Goal: Task Accomplishment & Management: Complete application form

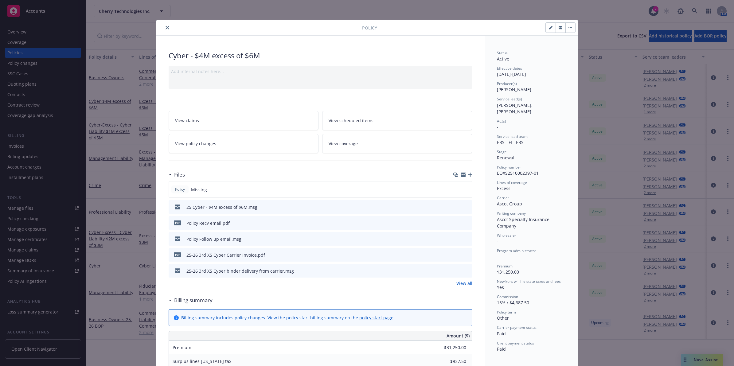
click at [164, 25] on button "close" at bounding box center [167, 27] width 7 height 7
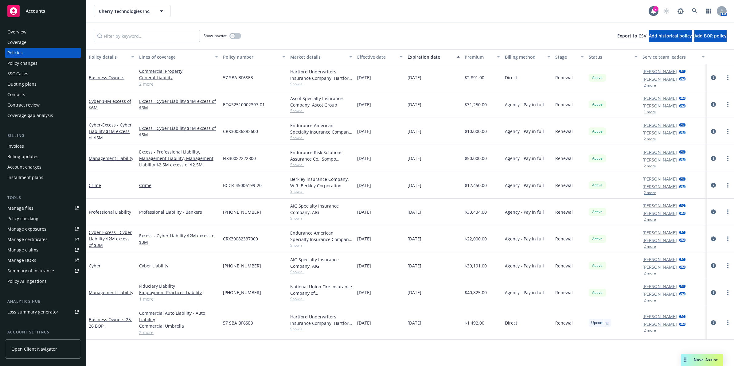
click at [162, 29] on div "Show inactive Export to CSV Add historical policy Add BOR policy" at bounding box center [410, 35] width 648 height 27
click at [693, 10] on icon at bounding box center [694, 10] width 5 height 5
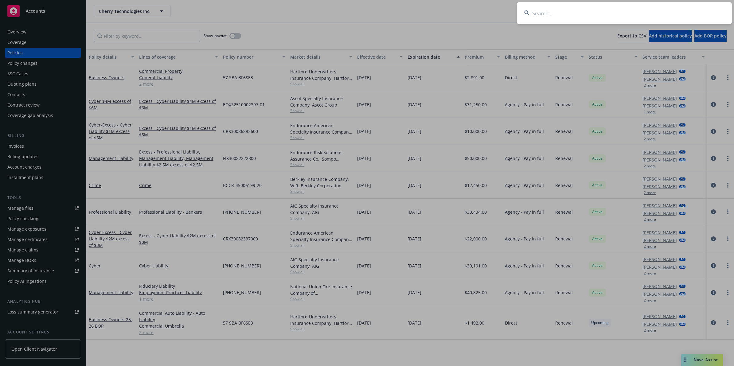
type input ";"
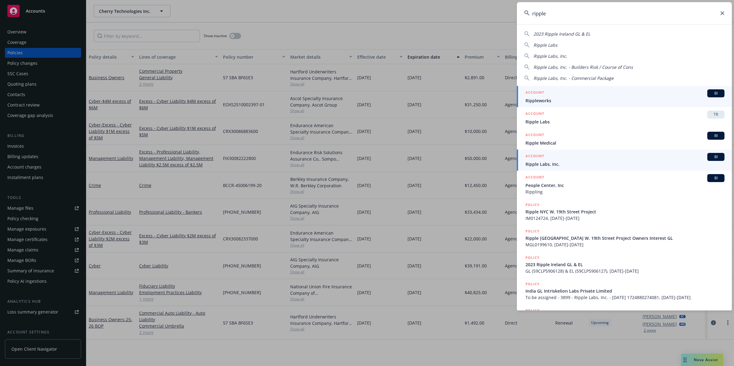
type input "ripple"
click at [550, 159] on div "ACCOUNT BI" at bounding box center [625, 157] width 199 height 8
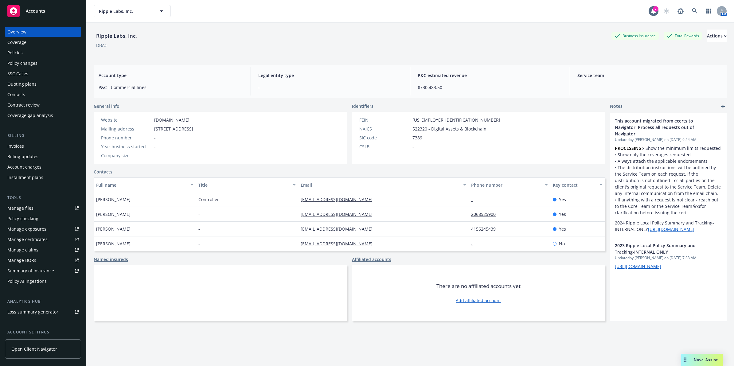
click at [35, 55] on div "Policies" at bounding box center [42, 53] width 71 height 10
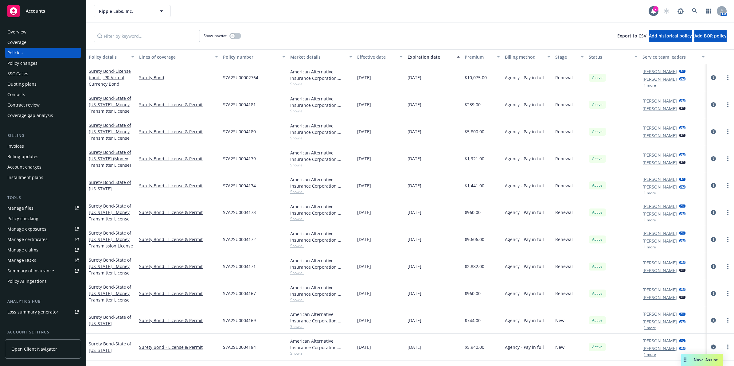
click at [16, 148] on div "Invoices" at bounding box center [15, 146] width 17 height 10
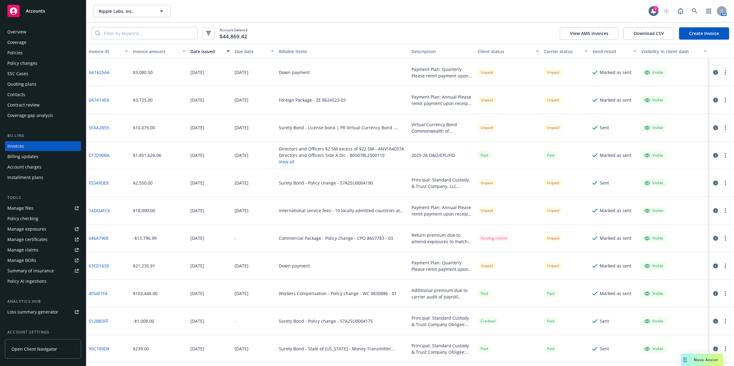
click at [21, 54] on div "Policies" at bounding box center [14, 53] width 15 height 10
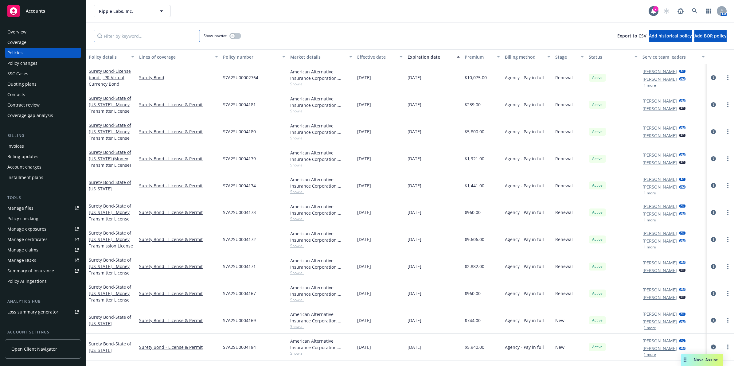
click at [176, 32] on input "Filter by keyword..." at bounding box center [147, 36] width 106 height 12
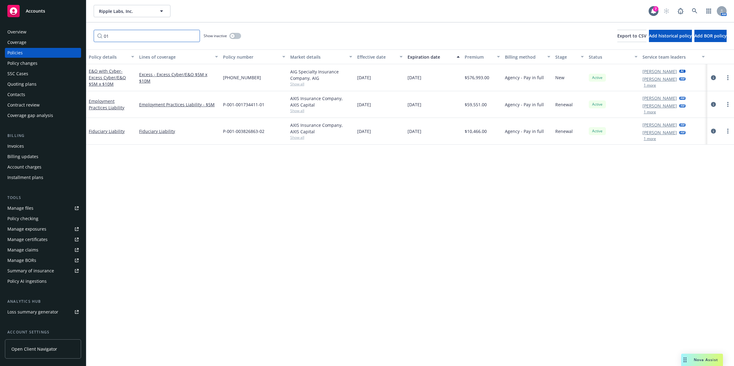
type input "0"
type input "Cyber"
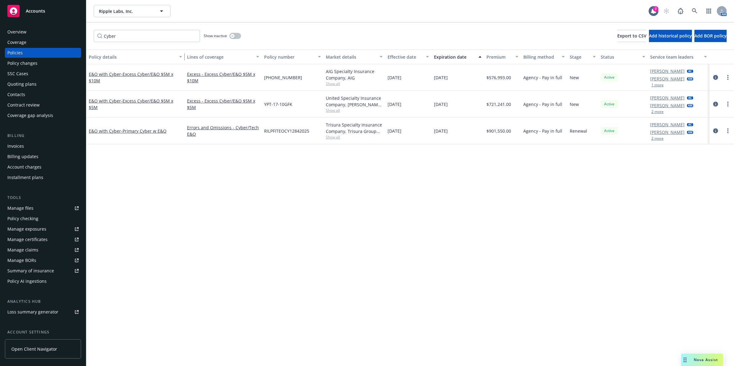
drag, startPoint x: 135, startPoint y: 55, endPoint x: 235, endPoint y: 56, distance: 100.2
click at [240, 56] on div "Policy details Lines of coverage Policy number Market details Effective date Ex…" at bounding box center [410, 56] width 648 height 15
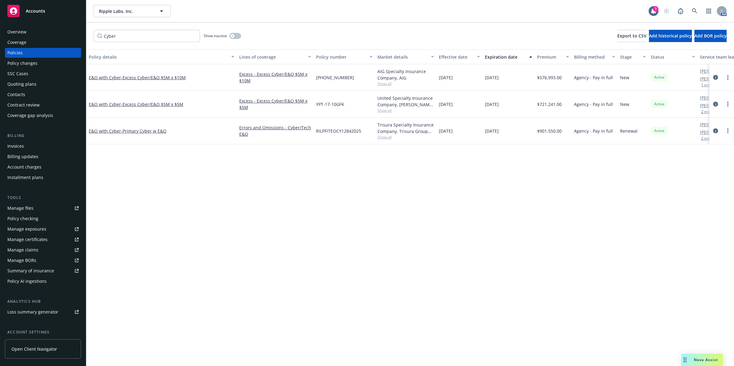
click at [29, 147] on div "Invoices" at bounding box center [42, 146] width 71 height 10
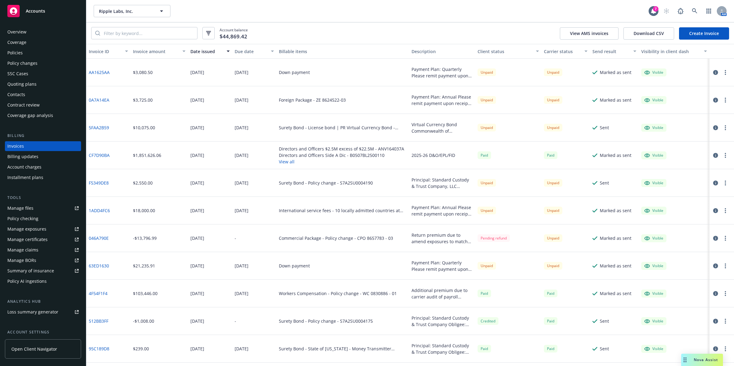
drag, startPoint x: 706, startPoint y: 33, endPoint x: 723, endPoint y: 27, distance: 18.2
click at [732, 27] on div "Account balance $44,869.42 View AMS invoices Download CSV Create Invoice" at bounding box center [410, 33] width 648 height 22
click at [708, 28] on link "Create Invoice" at bounding box center [704, 33] width 50 height 12
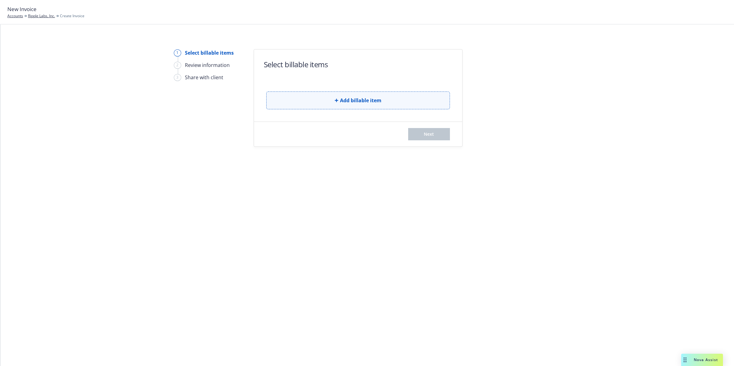
click at [334, 97] on button "Add billable item" at bounding box center [358, 101] width 184 height 18
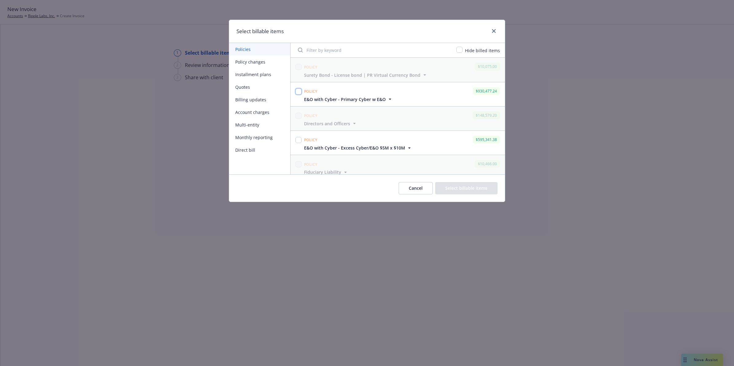
click at [298, 91] on input "checkbox" at bounding box center [299, 92] width 6 height 6
checkbox input "true"
click at [299, 136] on div at bounding box center [299, 140] width 6 height 9
click at [462, 52] on input "checkbox" at bounding box center [460, 50] width 6 height 6
checkbox input "true"
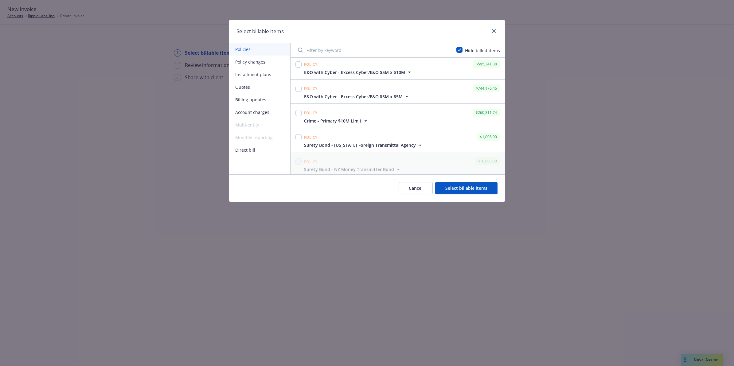
scroll to position [31, 0]
drag, startPoint x: 297, startPoint y: 87, endPoint x: 325, endPoint y: 87, distance: 27.0
click at [297, 87] on input "checkbox" at bounding box center [299, 85] width 6 height 6
checkbox input "true"
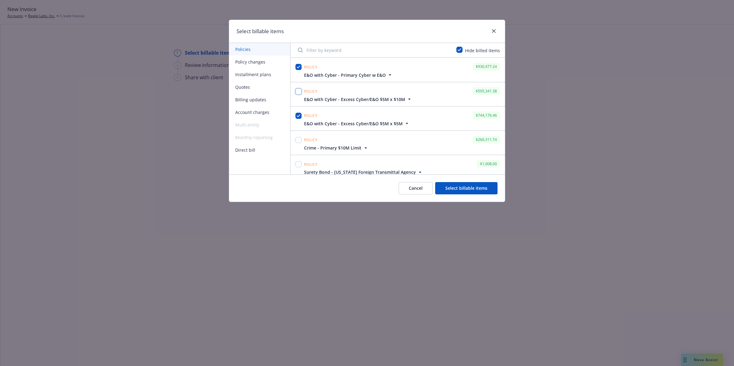
click at [300, 91] on input "checkbox" at bounding box center [299, 92] width 6 height 6
checkbox input "true"
click at [466, 187] on button "Select billable items" at bounding box center [466, 188] width 62 height 12
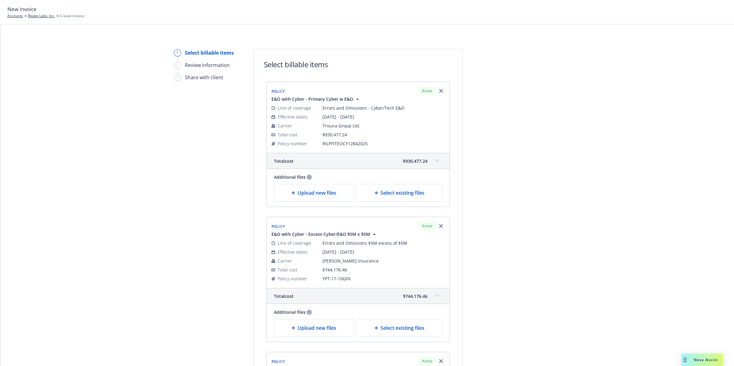
click at [433, 163] on span at bounding box center [438, 161] width 10 height 10
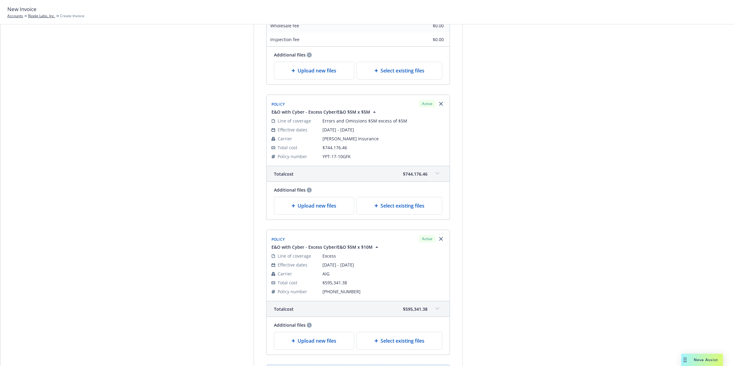
drag, startPoint x: 509, startPoint y: 148, endPoint x: 510, endPoint y: 204, distance: 55.6
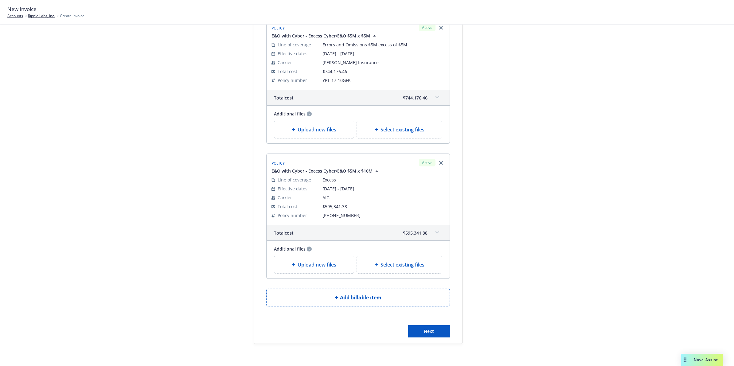
click at [436, 97] on icon at bounding box center [438, 97] width 4 height 2
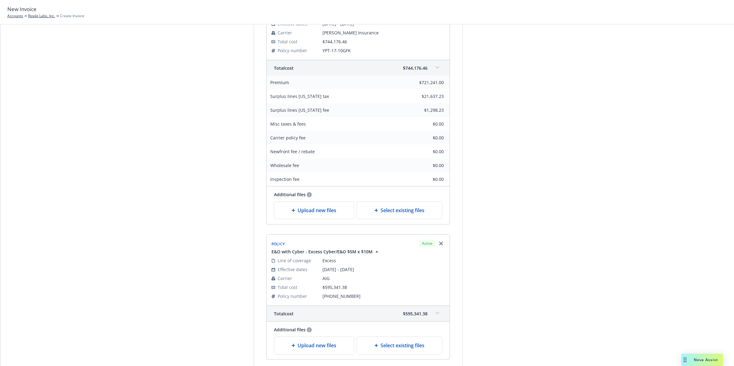
drag, startPoint x: 549, startPoint y: 232, endPoint x: 538, endPoint y: 247, distance: 18.6
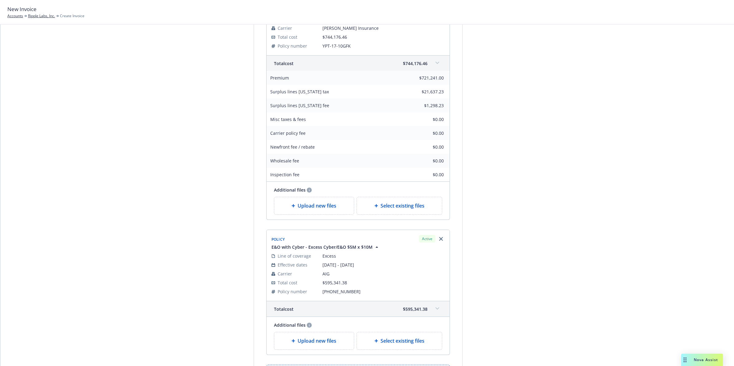
click at [435, 313] on span at bounding box center [438, 309] width 10 height 10
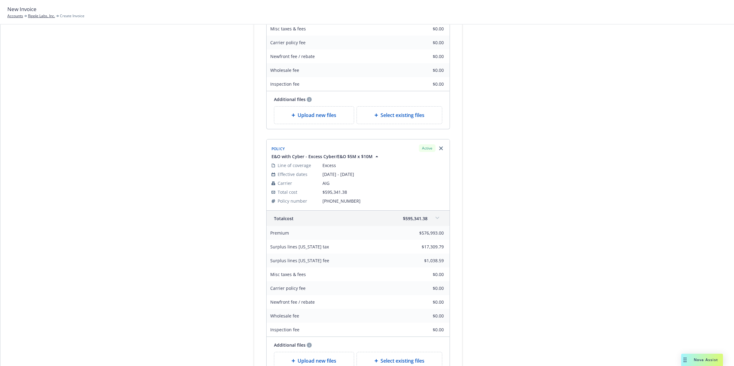
drag, startPoint x: 506, startPoint y: 258, endPoint x: 502, endPoint y: 288, distance: 29.9
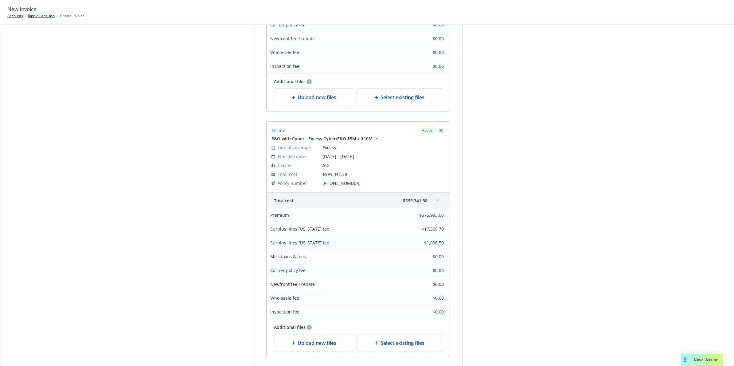
drag, startPoint x: 594, startPoint y: 226, endPoint x: 516, endPoint y: 161, distance: 101.6
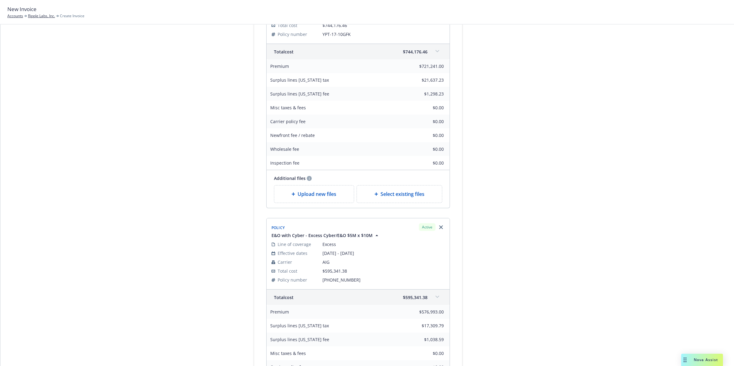
scroll to position [0, 0]
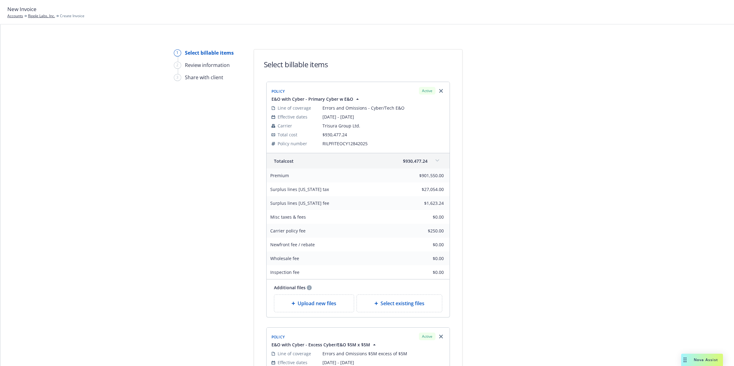
drag, startPoint x: 525, startPoint y: 135, endPoint x: 532, endPoint y: 33, distance: 102.9
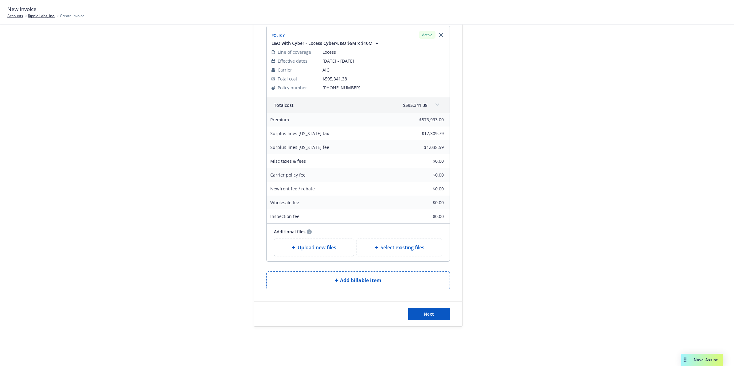
drag, startPoint x: 544, startPoint y: 97, endPoint x: 523, endPoint y: 253, distance: 157.2
click at [424, 314] on span "Next" at bounding box center [429, 314] width 10 height 6
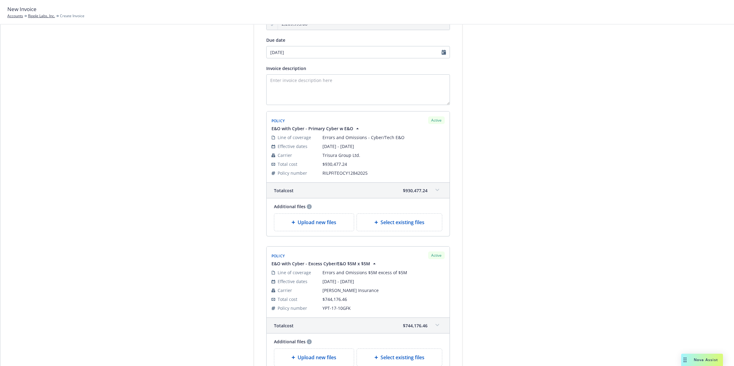
scroll to position [0, 0]
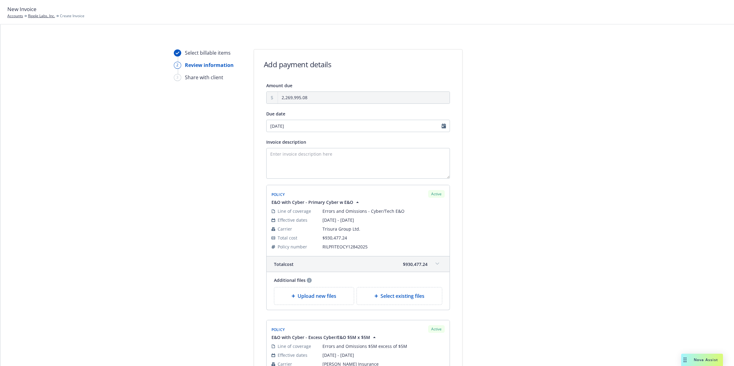
drag, startPoint x: 585, startPoint y: 175, endPoint x: 586, endPoint y: 71, distance: 103.3
click at [440, 127] on input "[DATE]" at bounding box center [358, 126] width 184 height 12
select select "October"
select select "2025"
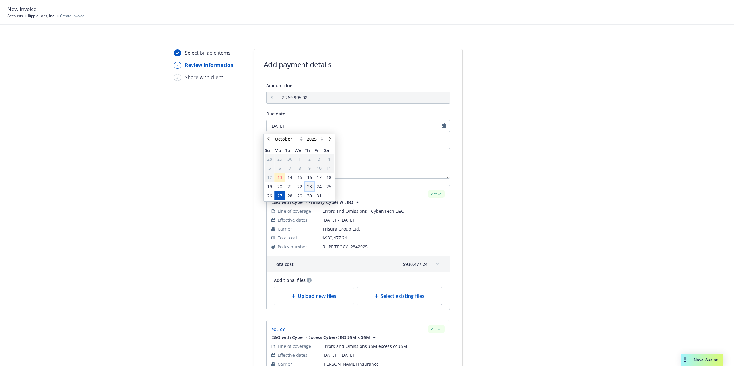
click at [312, 187] on span "23" at bounding box center [309, 186] width 5 height 6
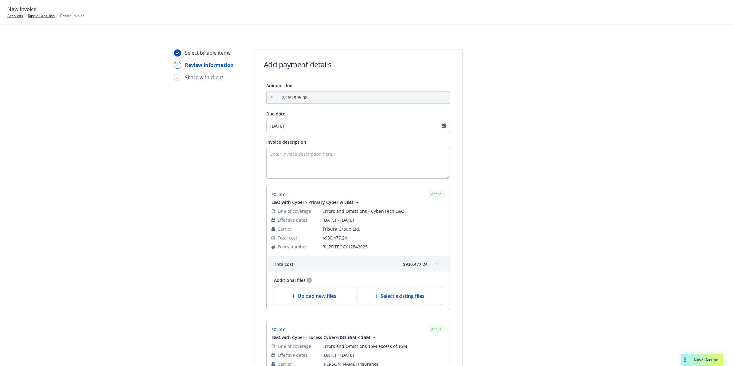
type input "10/23/2025"
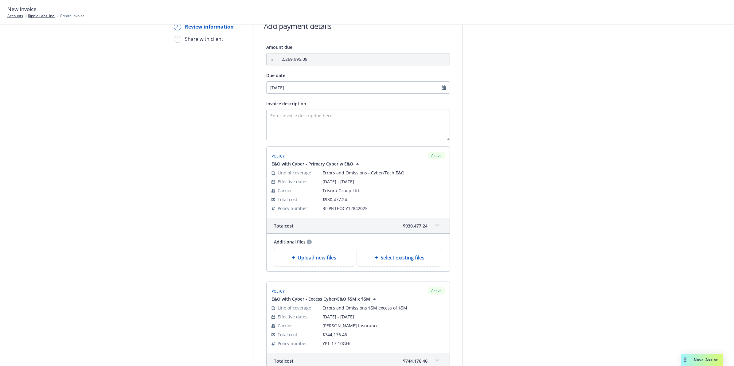
scroll to position [293, 0]
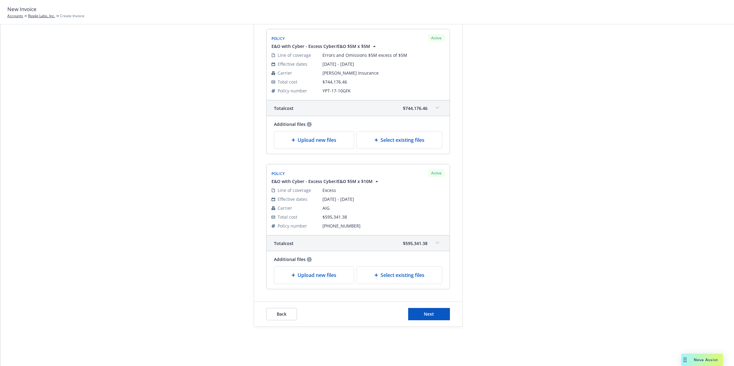
drag, startPoint x: 560, startPoint y: 179, endPoint x: 545, endPoint y: 315, distance: 137.2
click at [444, 315] on button "Next" at bounding box center [429, 314] width 42 height 12
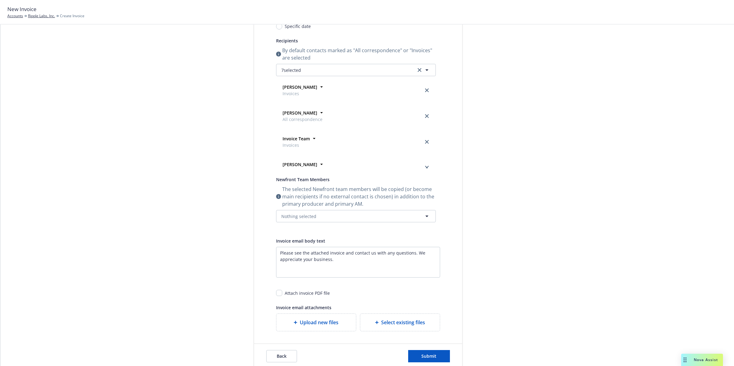
scroll to position [0, 0]
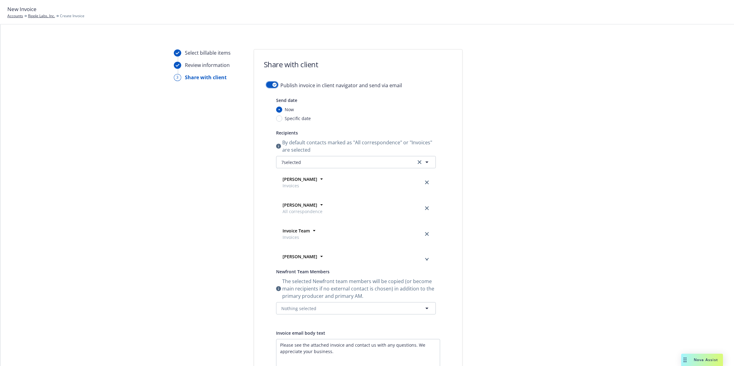
click at [273, 85] on icon "button" at bounding box center [274, 85] width 2 height 2
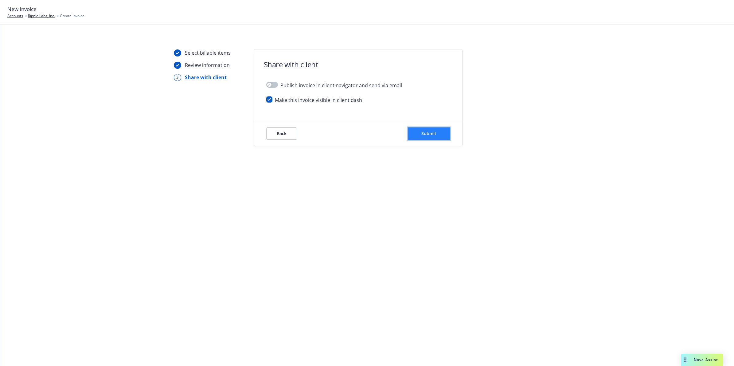
click at [446, 136] on button "Submit" at bounding box center [429, 134] width 42 height 12
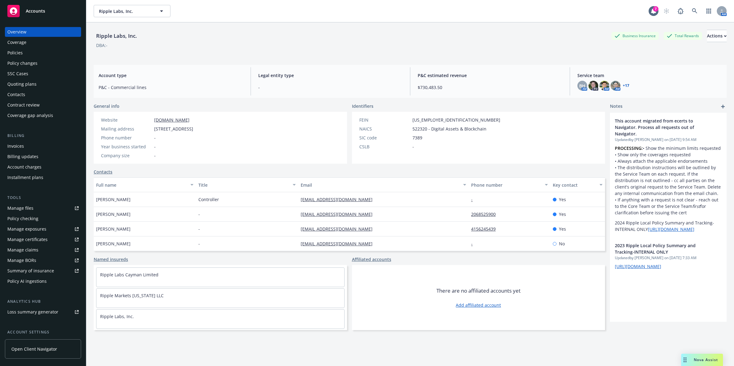
click at [22, 49] on div "Policies" at bounding box center [42, 53] width 71 height 10
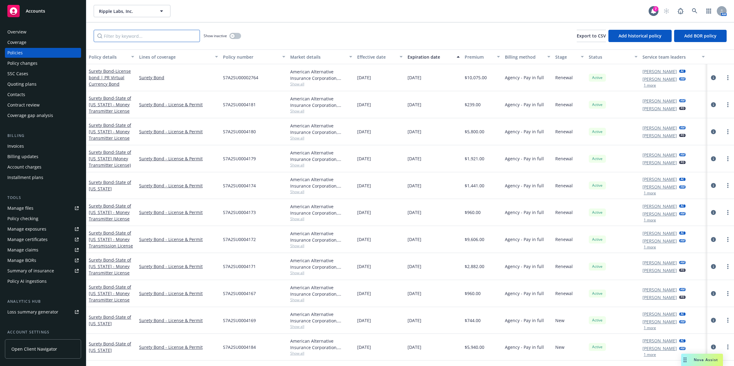
drag, startPoint x: 140, startPoint y: 38, endPoint x: 141, endPoint y: 34, distance: 4.2
click at [140, 37] on input "Filter by keyword..." at bounding box center [147, 36] width 106 height 12
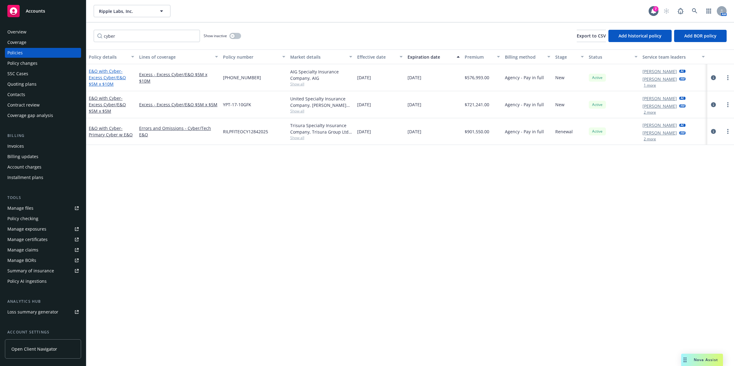
click at [97, 79] on span "- Excess Cyber/E&O $5M x $10M" at bounding box center [107, 77] width 37 height 19
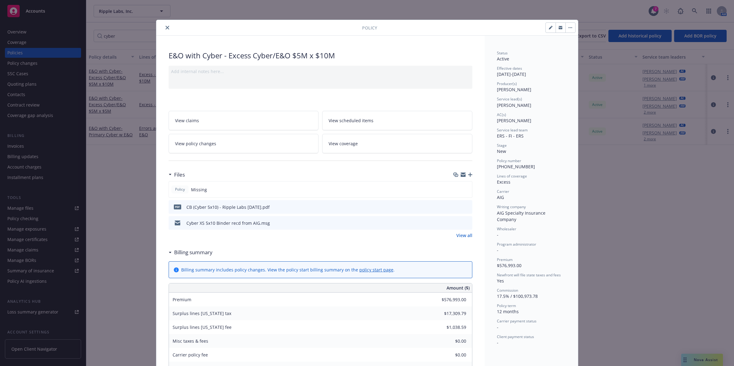
click at [164, 27] on button "close" at bounding box center [167, 27] width 7 height 7
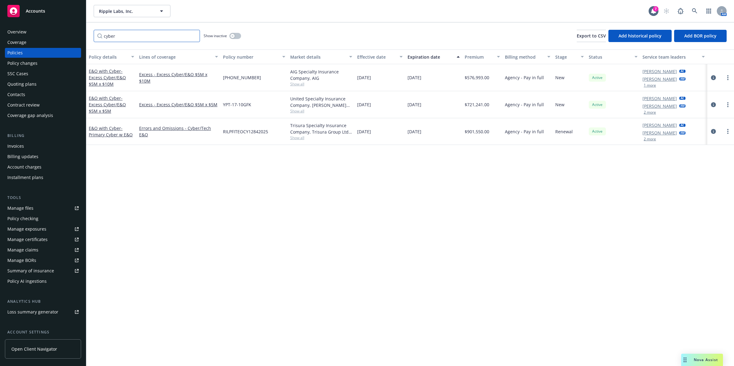
drag, startPoint x: 139, startPoint y: 39, endPoint x: 49, endPoint y: 25, distance: 91.4
click at [50, 26] on div "Accounts Overview Coverage Policies Policy changes SSC Cases Quoting plans Cont…" at bounding box center [367, 183] width 734 height 366
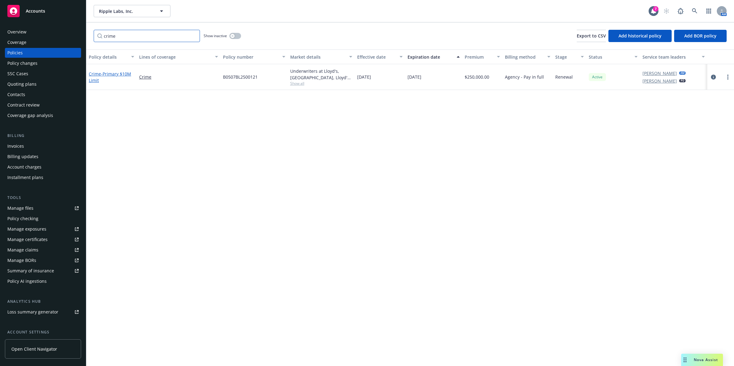
type input "crime"
click at [107, 75] on span "- Primary $10M Limit" at bounding box center [110, 77] width 42 height 12
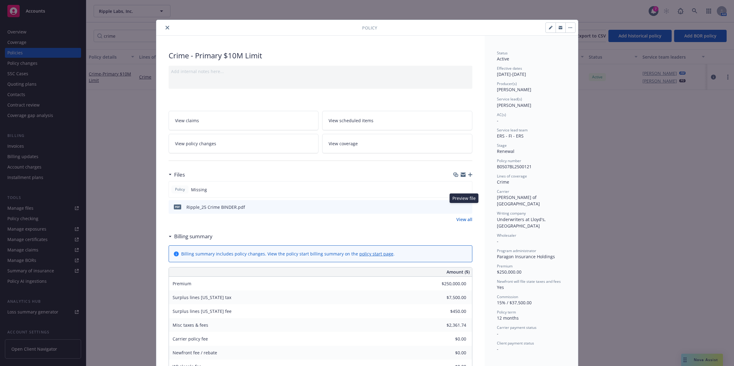
click at [466, 207] on icon "preview file" at bounding box center [467, 207] width 6 height 4
click at [162, 24] on div at bounding box center [260, 27] width 203 height 7
click at [164, 25] on button "close" at bounding box center [167, 27] width 7 height 7
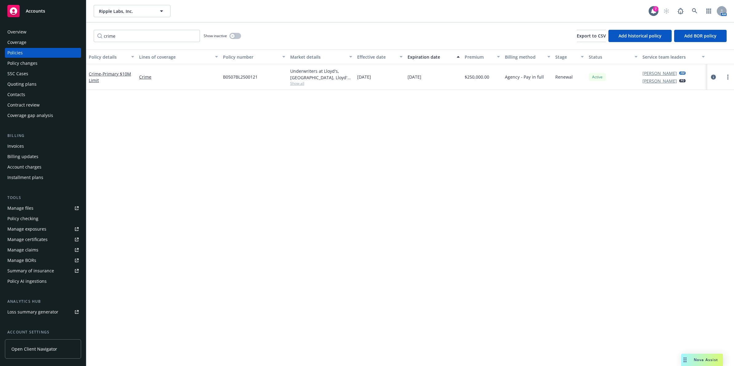
click at [13, 147] on div "Invoices" at bounding box center [15, 146] width 17 height 10
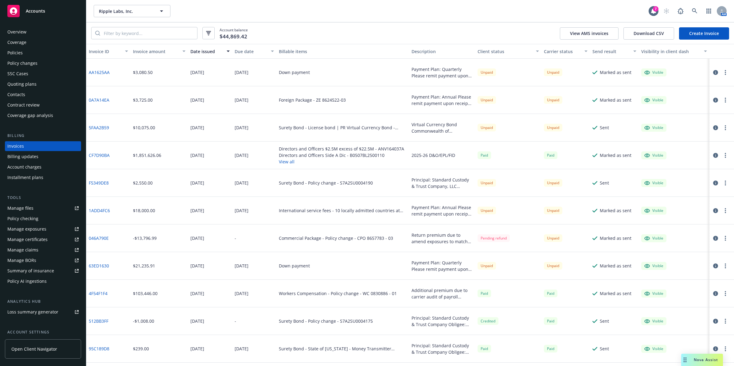
click at [46, 50] on div "Policies" at bounding box center [42, 53] width 71 height 10
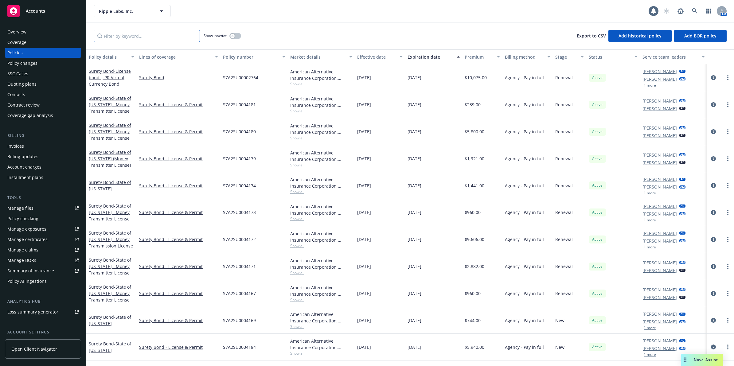
click at [152, 38] on input "Filter by keyword..." at bounding box center [147, 36] width 106 height 12
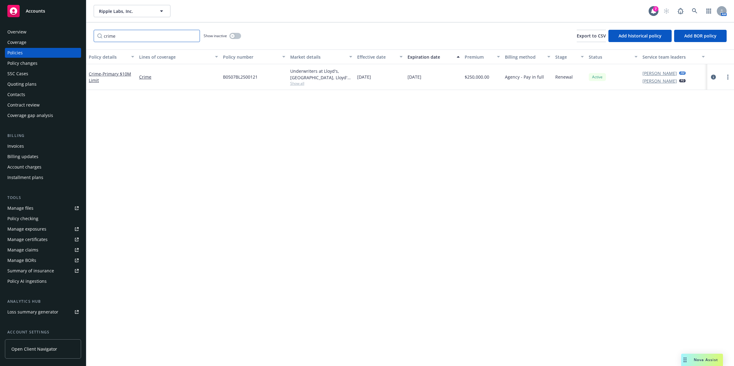
type input "crime"
click at [103, 77] on div "Crime - Primary $10M Limit" at bounding box center [111, 77] width 45 height 13
click at [157, 40] on input "crime" at bounding box center [147, 36] width 106 height 12
click at [193, 37] on input "crime" at bounding box center [147, 36] width 106 height 12
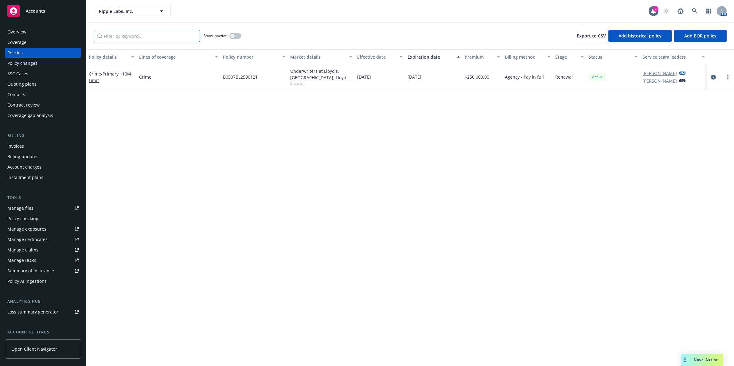
click at [158, 35] on input "Filter by keyword..." at bounding box center [147, 36] width 106 height 12
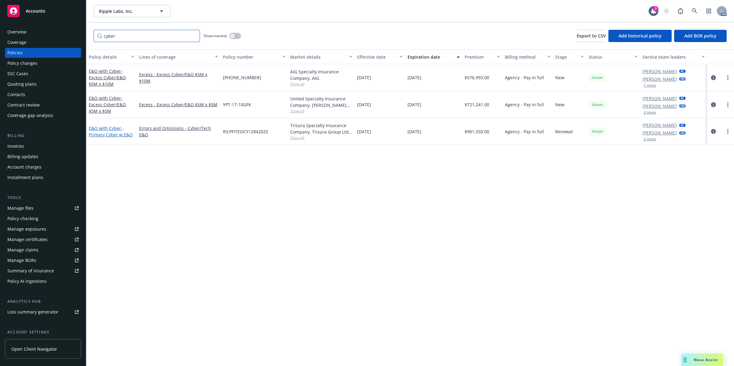
type input "cyber"
click at [108, 133] on span "- Primary Cyber w E&O" at bounding box center [111, 131] width 44 height 12
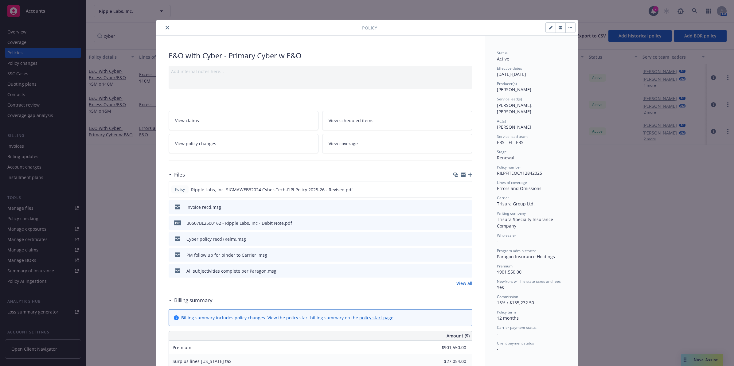
click at [464, 283] on link "View all" at bounding box center [465, 283] width 16 height 6
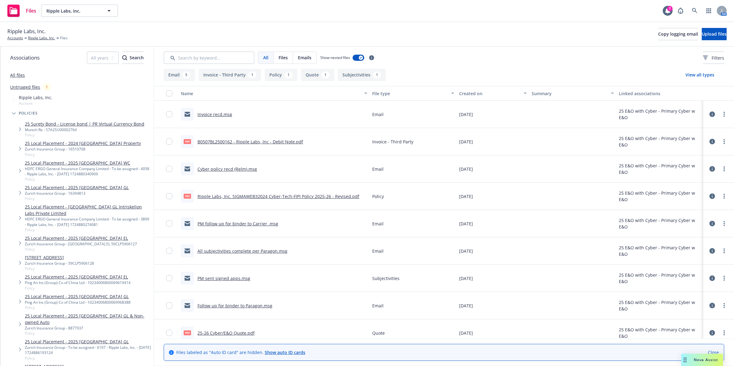
click at [710, 114] on icon at bounding box center [713, 115] width 6 height 6
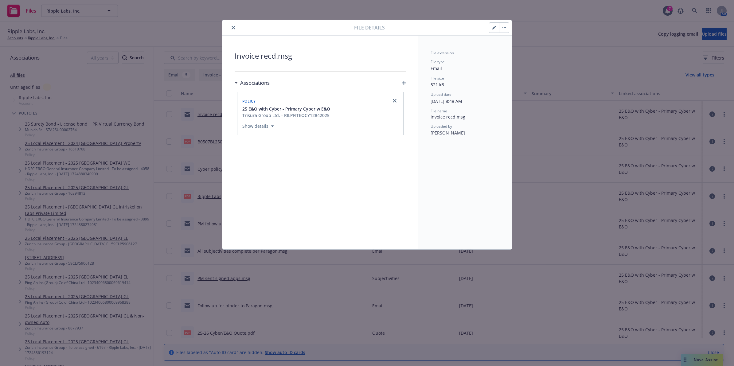
click at [231, 29] on button "close" at bounding box center [233, 27] width 7 height 7
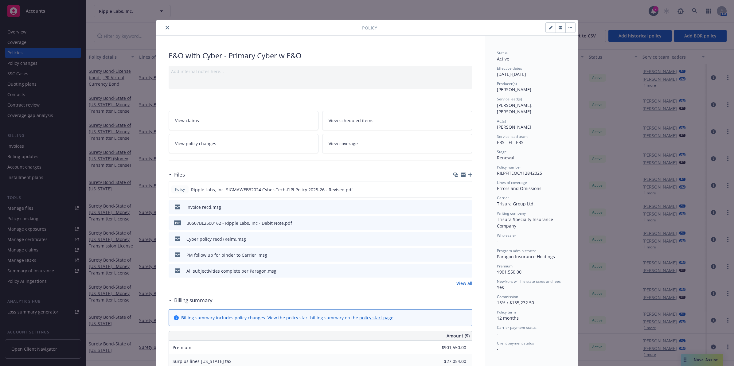
click at [465, 284] on link "View all" at bounding box center [465, 283] width 16 height 6
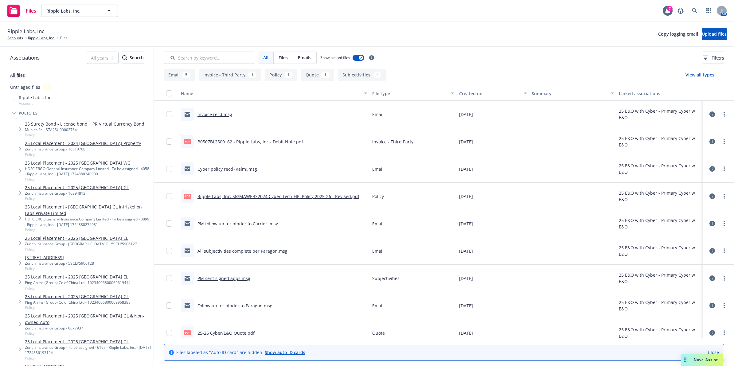
scroll to position [9, 0]
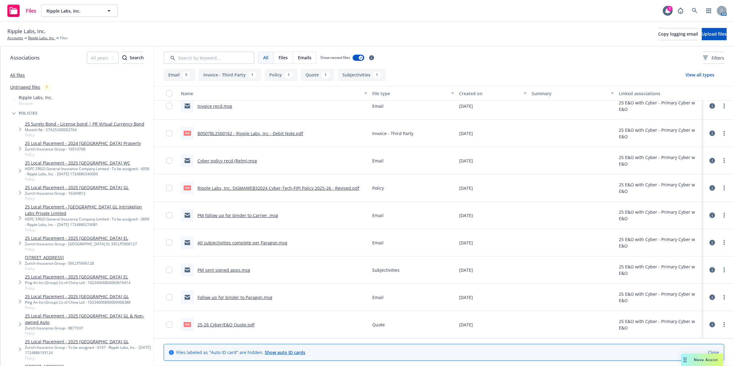
click at [711, 327] on div at bounding box center [719, 325] width 18 height 12
click at [710, 326] on icon at bounding box center [713, 325] width 6 height 6
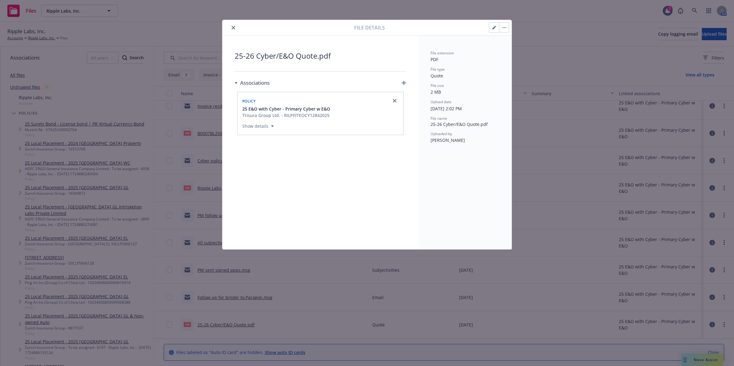
click at [234, 28] on icon "close" at bounding box center [234, 28] width 4 height 4
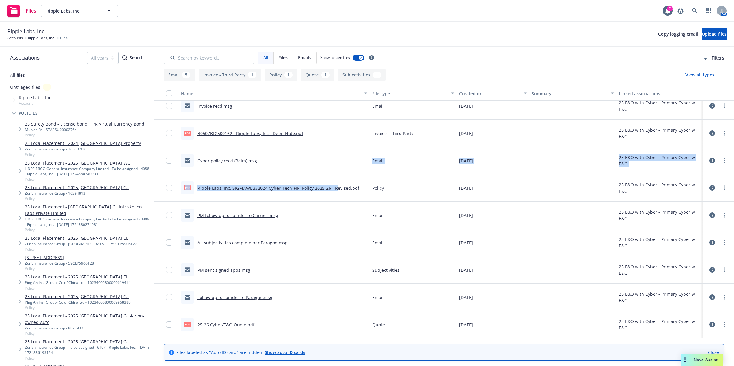
drag, startPoint x: 334, startPoint y: 187, endPoint x: 303, endPoint y: 157, distance: 44.1
click at [304, 158] on div "Invoice recd.msg Email 10/10/2025 25 E&O with Cyber - Primary Cyber w E&O pdf B…" at bounding box center [444, 213] width 580 height 243
drag, startPoint x: 303, startPoint y: 157, endPoint x: 284, endPoint y: 129, distance: 33.3
click at [284, 130] on div "B0507BL2500162 - Ripple Labs, Inc - Debit Note.pdf" at bounding box center [251, 133] width 106 height 6
click at [281, 132] on link "B0507BL2500162 - Ripple Labs, Inc - Debit Note.pdf" at bounding box center [251, 134] width 106 height 6
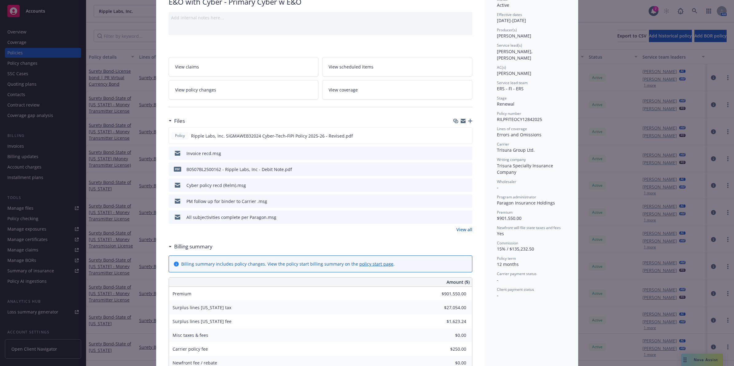
drag, startPoint x: 521, startPoint y: 259, endPoint x: 520, endPoint y: 281, distance: 22.1
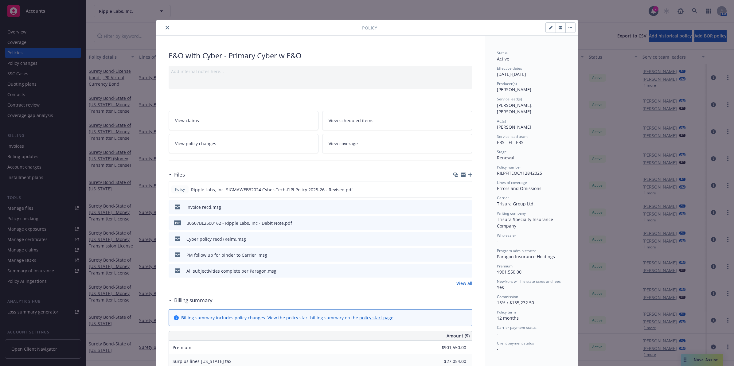
drag, startPoint x: 513, startPoint y: 183, endPoint x: 312, endPoint y: 60, distance: 235.7
click at [166, 27] on icon "close" at bounding box center [168, 28] width 4 height 4
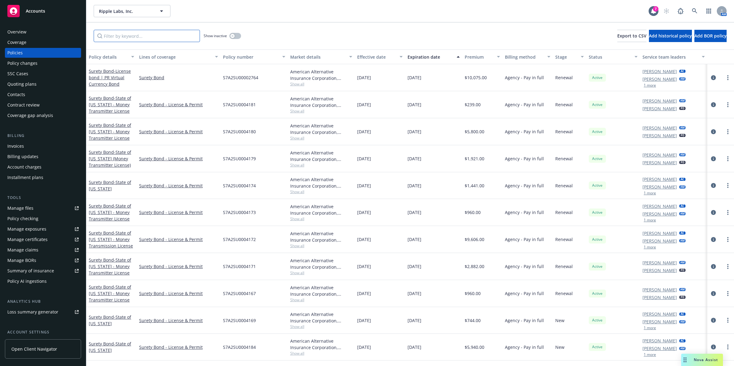
click at [164, 34] on input "Filter by keyword..." at bounding box center [147, 36] width 106 height 12
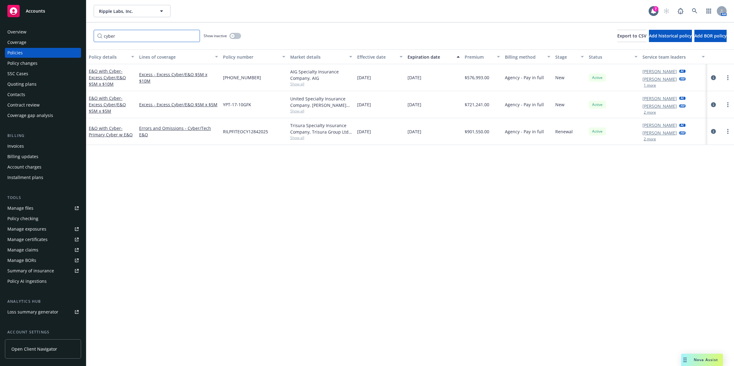
type input "cyber"
click at [138, 57] on button "Lines of coverage" at bounding box center [179, 56] width 84 height 15
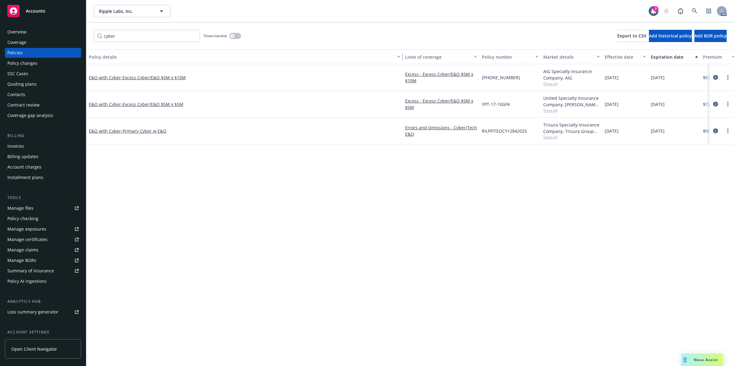
drag, startPoint x: 136, startPoint y: 56, endPoint x: 393, endPoint y: 69, distance: 257.2
click at [407, 69] on div "Policy details Lines of coverage Policy number Market details Effective date Ex…" at bounding box center [410, 207] width 648 height 317
click at [170, 105] on span "- Excess Cyber/E&O $5M x $5M" at bounding box center [152, 104] width 62 height 6
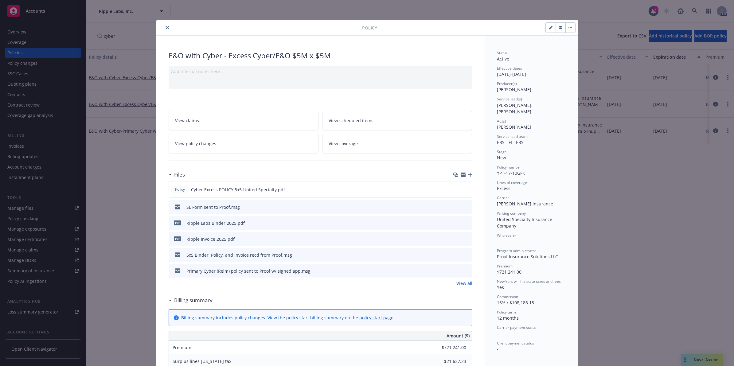
click at [465, 238] on icon "preview file" at bounding box center [467, 239] width 6 height 4
click at [465, 222] on icon "preview file" at bounding box center [467, 223] width 6 height 4
drag, startPoint x: 165, startPoint y: 30, endPoint x: 162, endPoint y: 26, distance: 5.2
click at [165, 30] on button "close" at bounding box center [167, 27] width 7 height 7
click at [161, 26] on div "cyber Show inactive Export to CSV Add historical policy Add BOR policy" at bounding box center [410, 35] width 648 height 27
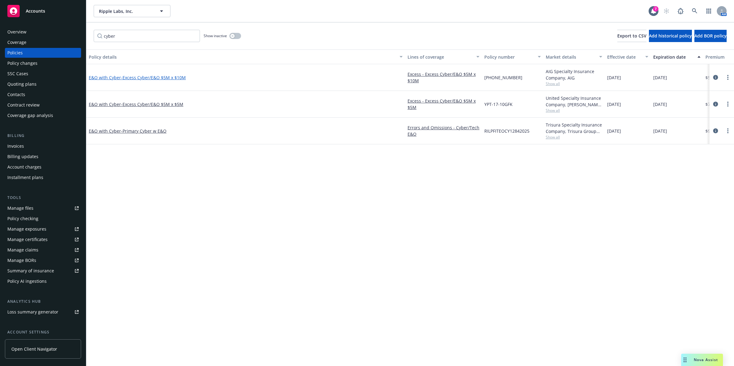
click at [168, 78] on span "- Excess Cyber/E&O $5M x $10M" at bounding box center [153, 78] width 65 height 6
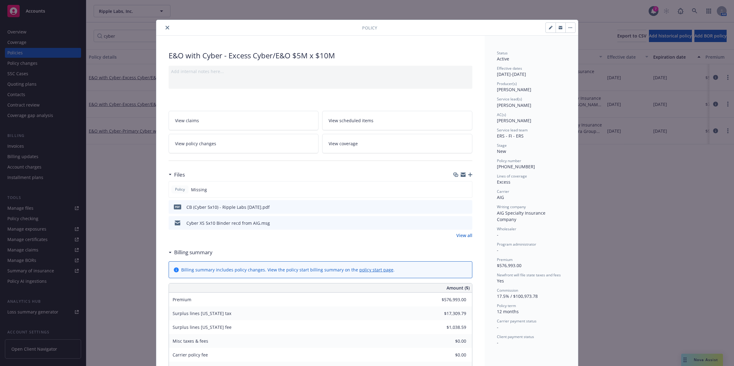
click at [467, 208] on div "pdf CB (Cyber 5x10) - Ripple Labs 10.13.25.pdf" at bounding box center [321, 207] width 304 height 14
click at [466, 207] on icon "preview file" at bounding box center [467, 207] width 6 height 4
click at [166, 26] on icon "close" at bounding box center [168, 28] width 4 height 4
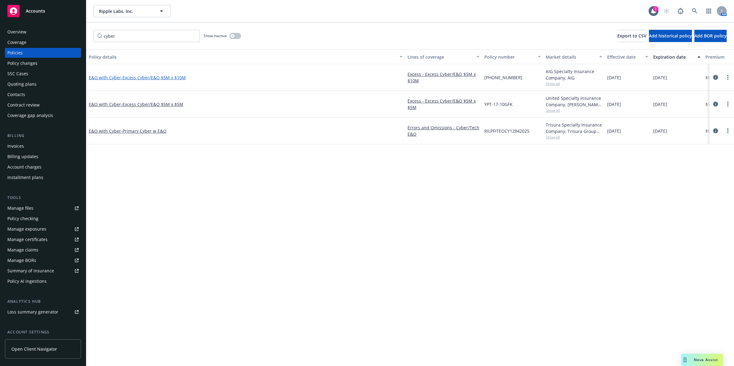
click at [170, 77] on span "- Excess Cyber/E&O $5M x $10M" at bounding box center [153, 78] width 65 height 6
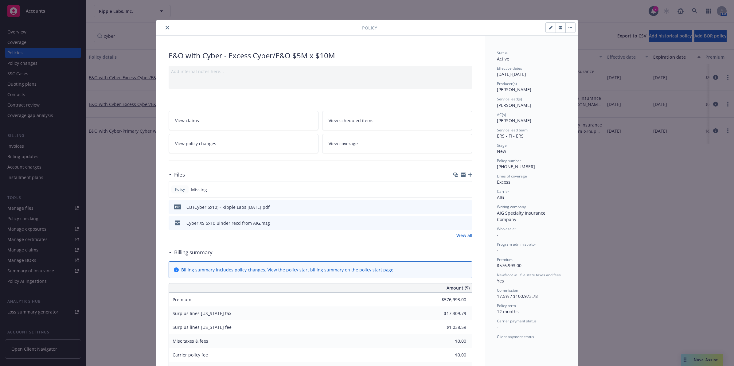
scroll to position [18, 0]
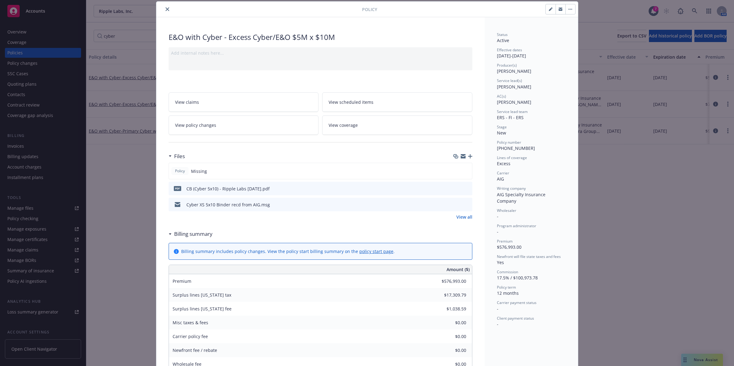
click at [463, 215] on link "View all" at bounding box center [465, 217] width 16 height 6
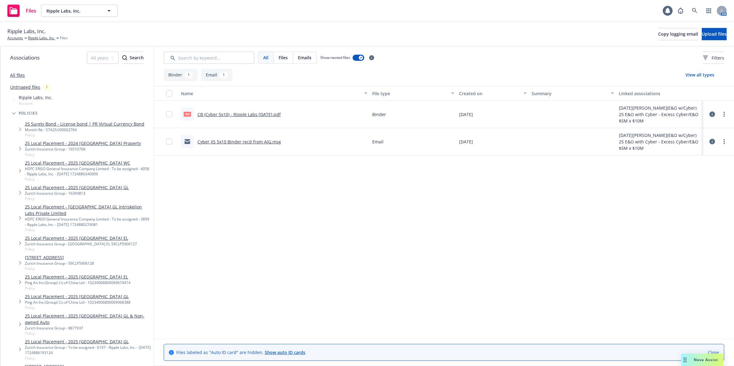
click at [714, 143] on icon at bounding box center [713, 142] width 6 height 6
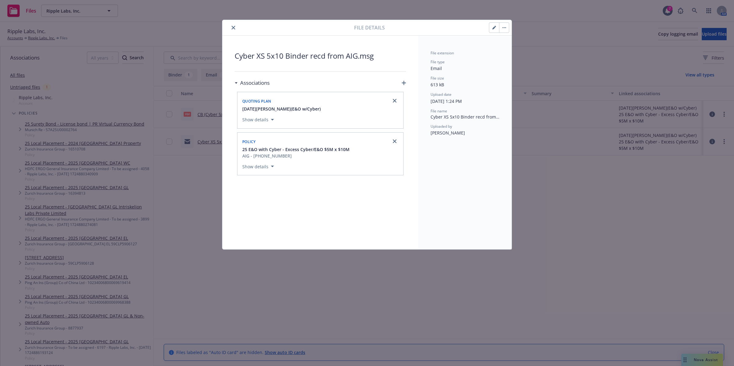
click at [234, 25] on button "close" at bounding box center [233, 27] width 7 height 7
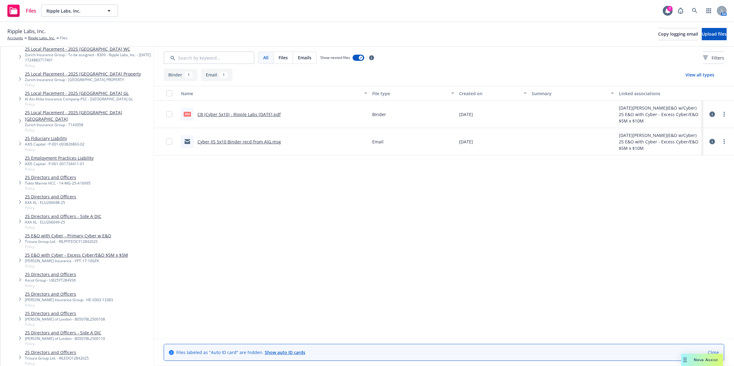
scroll to position [363, 0]
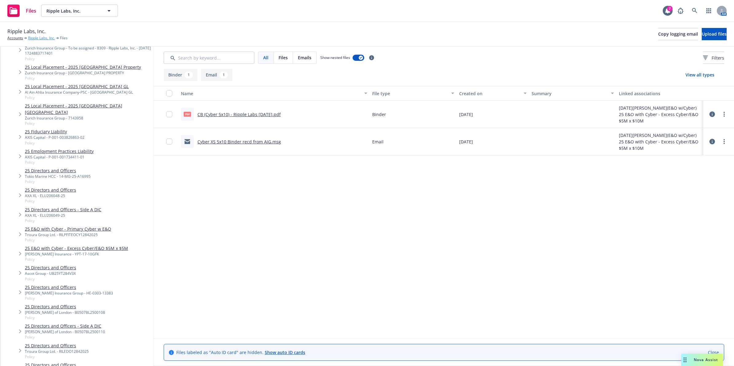
click at [45, 38] on link "Ripple Labs, Inc." at bounding box center [41, 38] width 27 height 6
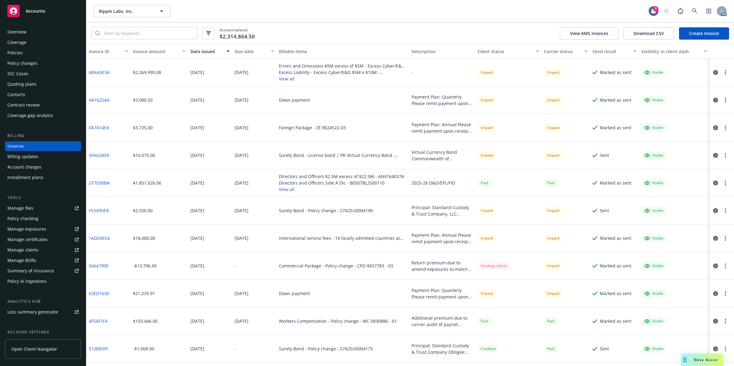
click at [95, 73] on link "6BAA5E3A" at bounding box center [99, 72] width 21 height 6
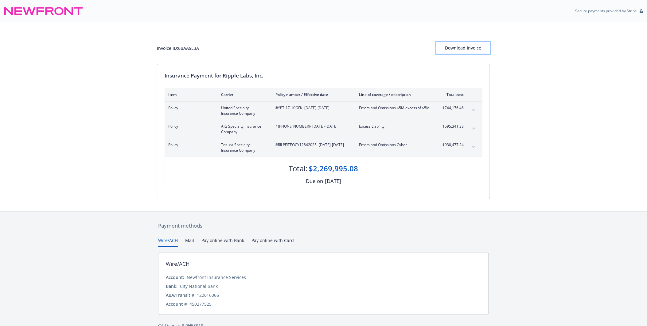
click at [475, 45] on div "Download Invoice" at bounding box center [464, 48] width 54 height 12
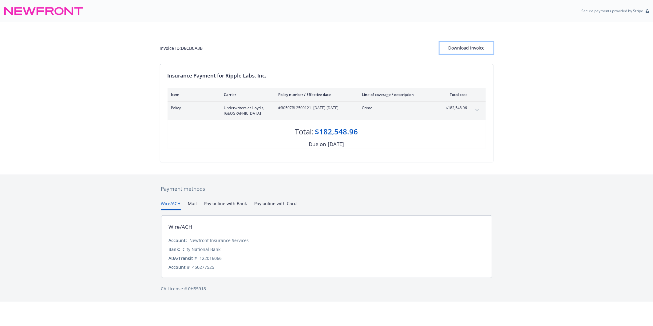
click at [474, 45] on div "Download Invoice" at bounding box center [466, 48] width 54 height 12
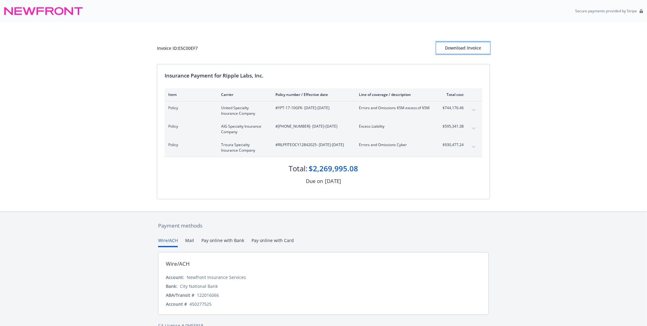
click at [466, 48] on div "Download Invoice" at bounding box center [464, 48] width 54 height 12
drag, startPoint x: 301, startPoint y: 127, endPoint x: 277, endPoint y: 128, distance: 24.0
click at [277, 128] on span "#01-716-88-99 - 08/31/2025-08/31/2026" at bounding box center [313, 127] width 74 height 6
copy span "01-716-88-99"
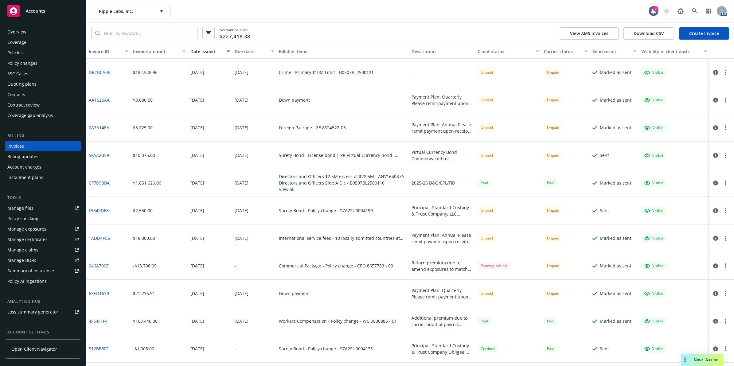
click at [701, 34] on link "Create Invoice" at bounding box center [704, 33] width 50 height 12
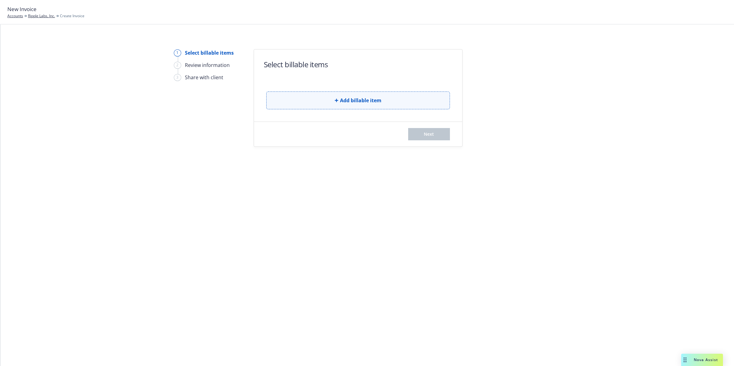
click at [332, 92] on button "Add billable item" at bounding box center [358, 101] width 184 height 18
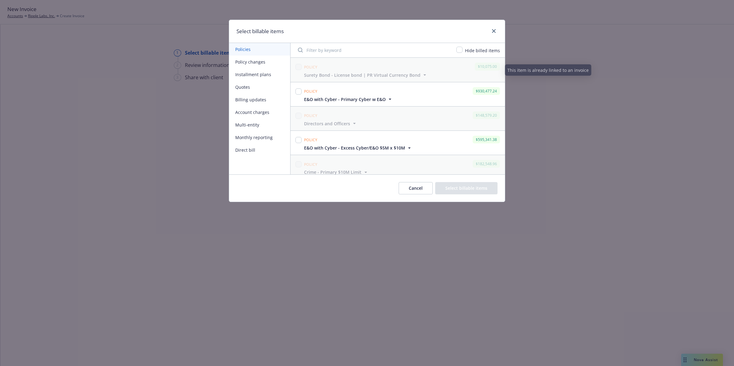
click at [465, 47] on div "Hide billed items" at bounding box center [482, 50] width 39 height 7
click at [463, 48] on input "checkbox" at bounding box center [460, 50] width 6 height 6
checkbox input "true"
click at [300, 68] on input "checkbox" at bounding box center [299, 67] width 6 height 6
checkbox input "true"
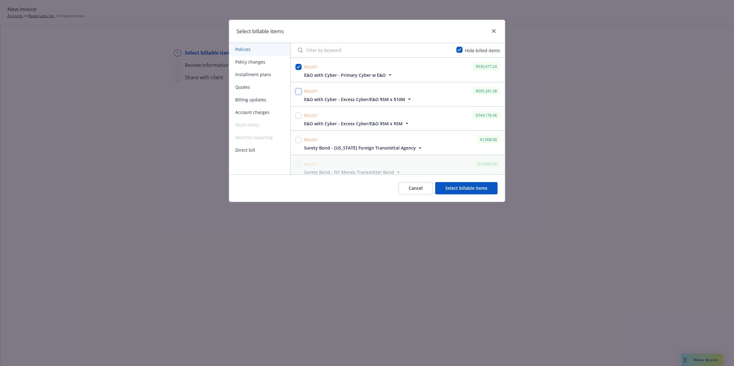
click at [297, 91] on input "checkbox" at bounding box center [299, 92] width 6 height 6
checkbox input "true"
click at [297, 118] on input "checkbox" at bounding box center [299, 116] width 6 height 6
checkbox input "true"
click at [466, 191] on button "Select billable items" at bounding box center [466, 188] width 62 height 12
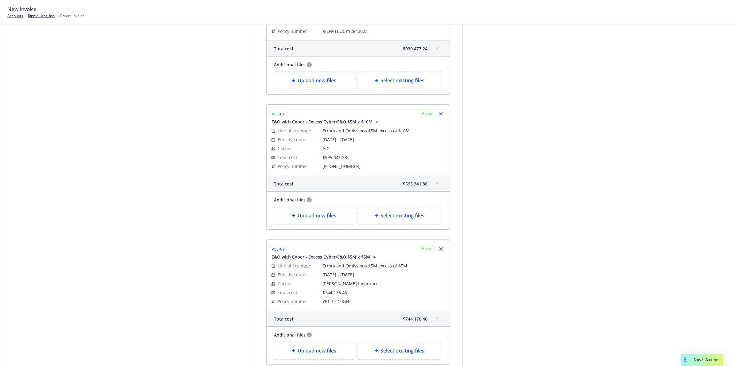
scroll to position [217, 0]
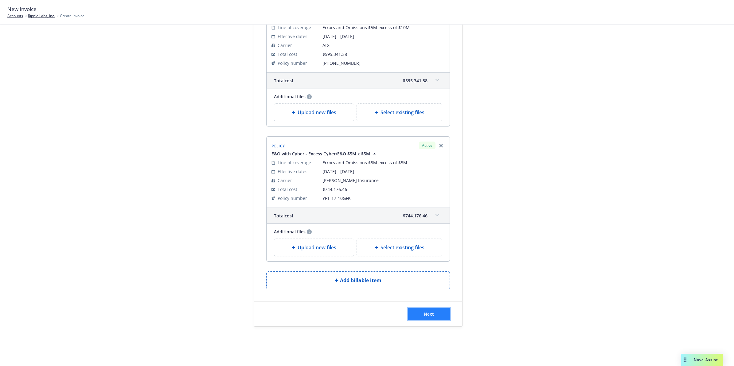
click at [423, 317] on button "Next" at bounding box center [429, 314] width 42 height 12
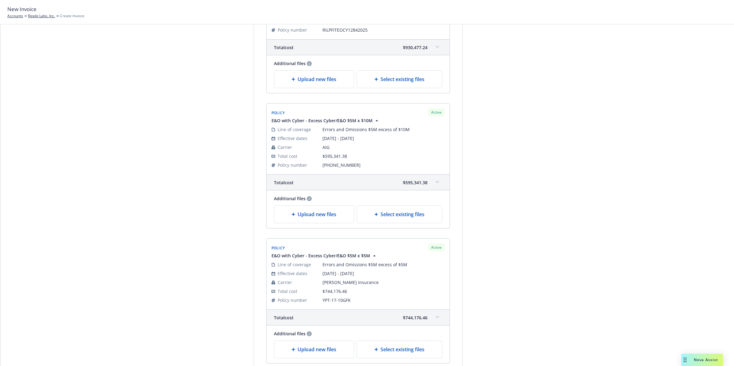
scroll to position [0, 0]
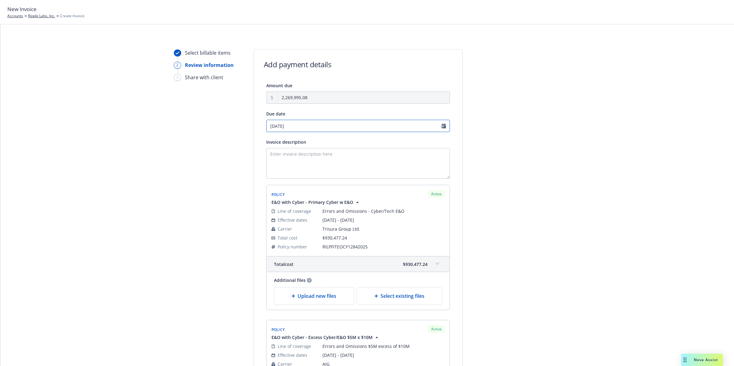
select select "October"
select select "2025"
click at [412, 122] on input "10/28/2025" at bounding box center [358, 126] width 184 height 12
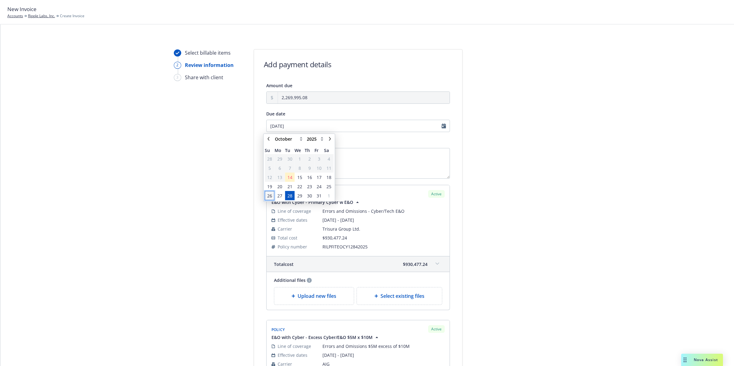
click at [270, 195] on span "26" at bounding box center [269, 196] width 5 height 6
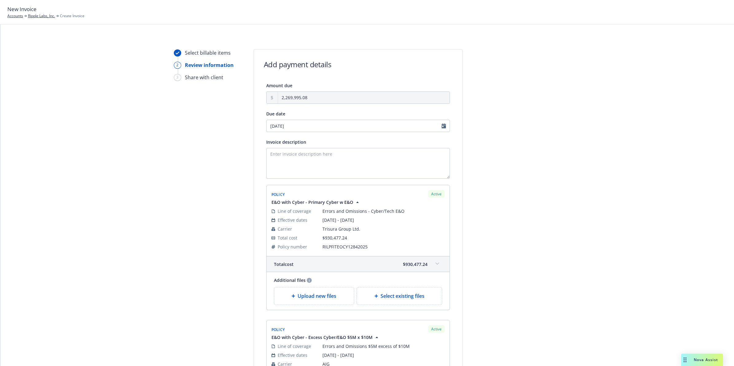
type input "10/26/2025"
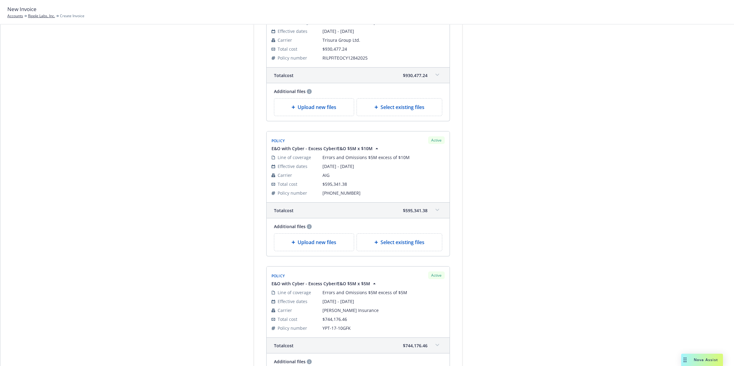
scroll to position [293, 0]
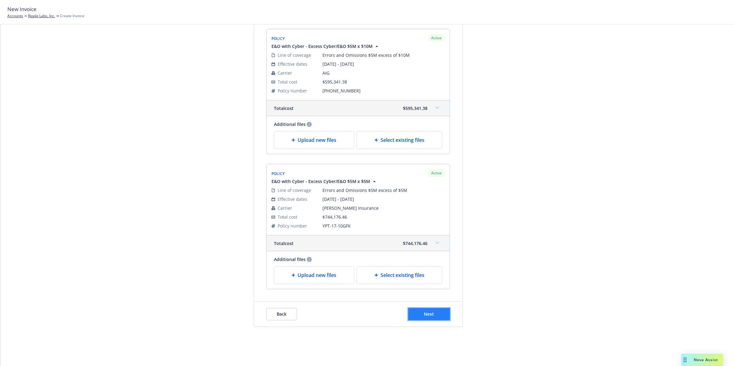
click at [433, 316] on button "Next" at bounding box center [429, 314] width 42 height 12
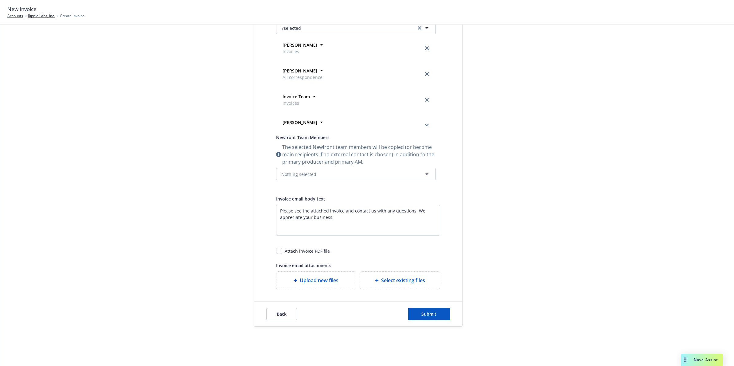
scroll to position [0, 0]
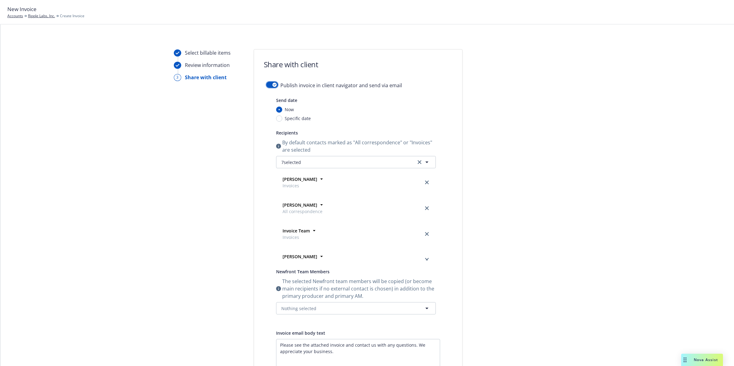
click at [269, 87] on button "button" at bounding box center [272, 85] width 12 height 6
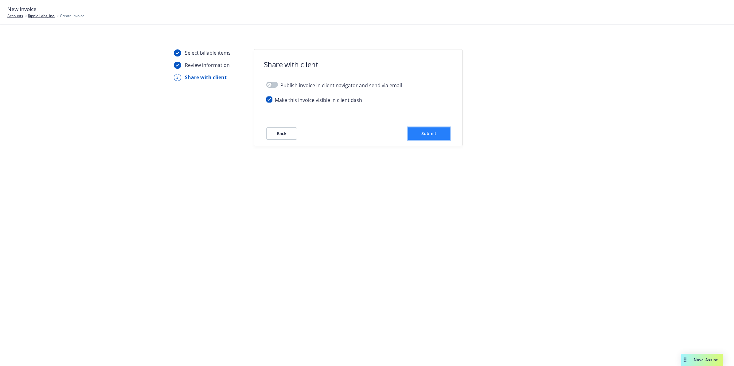
click at [440, 134] on button "Submit" at bounding box center [429, 134] width 42 height 12
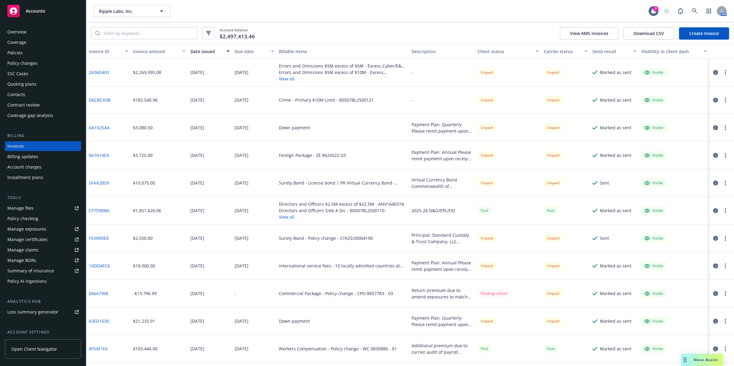
click at [102, 73] on link "2A36D403" at bounding box center [99, 72] width 21 height 6
click at [25, 50] on div "Policies" at bounding box center [42, 53] width 71 height 10
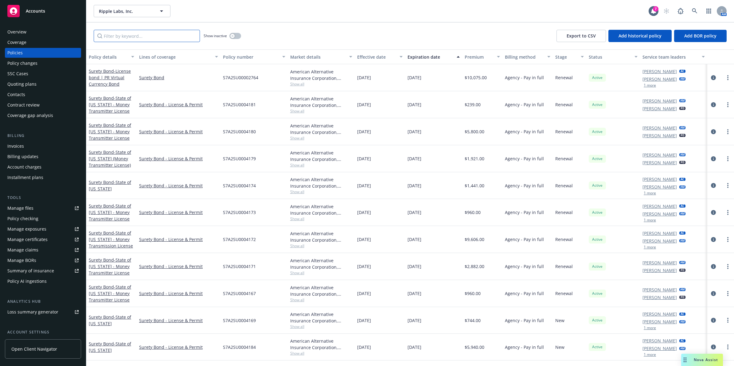
click at [122, 42] on input "Filter by keyword..." at bounding box center [147, 36] width 106 height 12
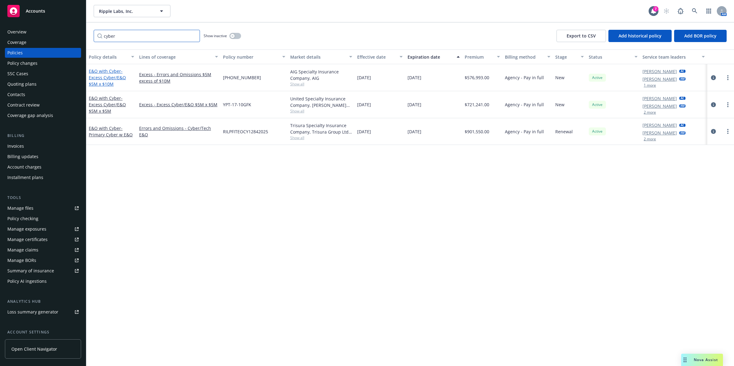
type input "cyber"
click at [103, 84] on span "- Excess Cyber/E&O $5M x $10M" at bounding box center [107, 77] width 37 height 19
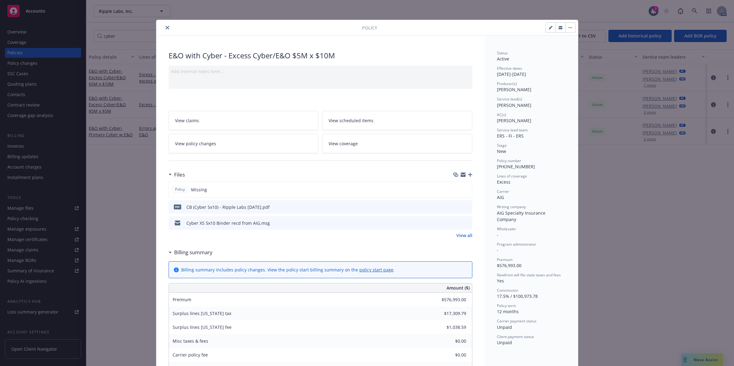
click at [464, 208] on icon "preview file" at bounding box center [467, 207] width 6 height 4
click at [167, 28] on button "close" at bounding box center [167, 27] width 7 height 7
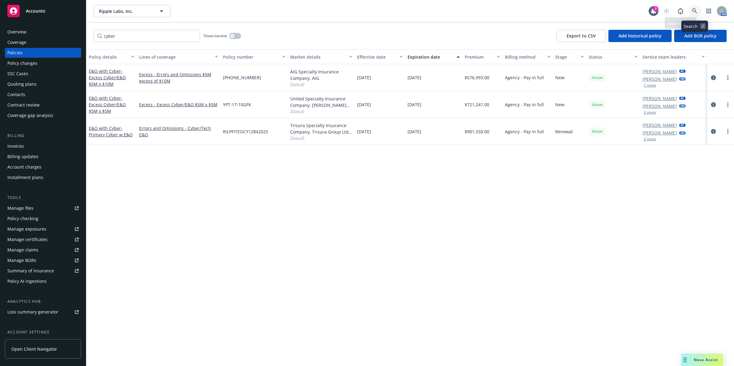
click at [694, 9] on icon at bounding box center [694, 10] width 5 height 5
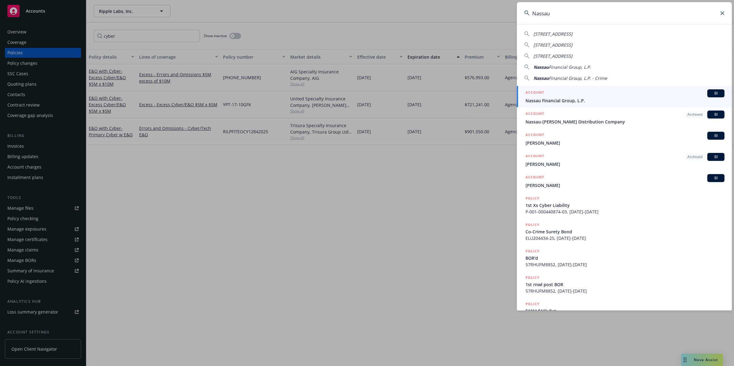
type input "Nassau"
click at [584, 93] on div "ACCOUNT BI" at bounding box center [625, 93] width 199 height 8
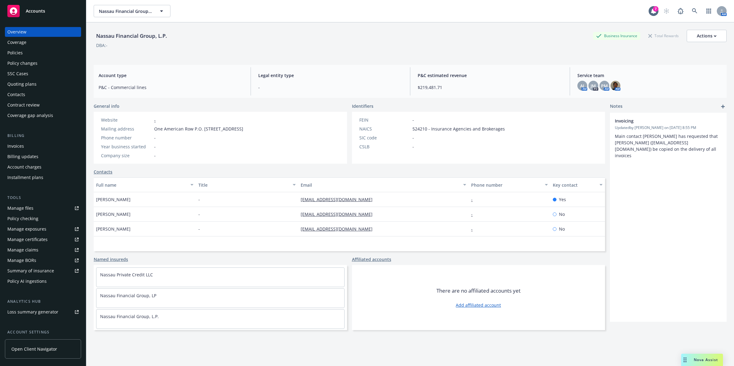
click at [37, 53] on div "Policies" at bounding box center [42, 53] width 71 height 10
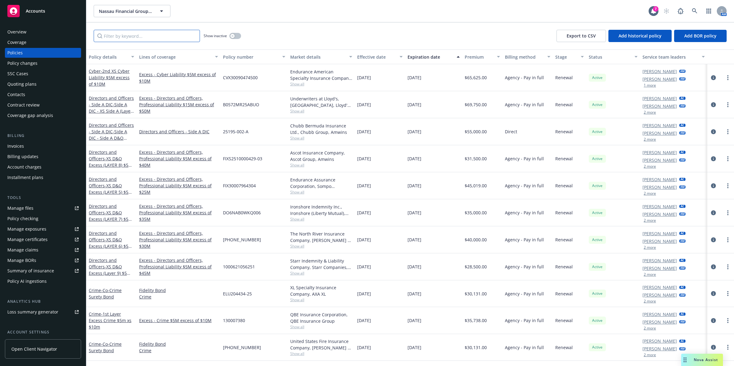
click at [149, 37] on input "Filter by keyword..." at bounding box center [147, 36] width 106 height 12
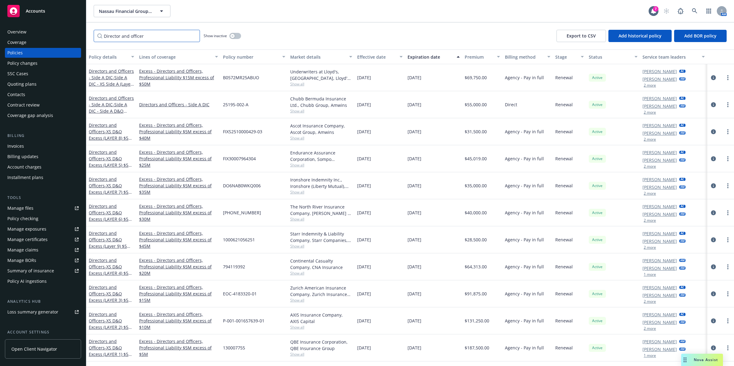
type input "Director and officer"
click at [137, 56] on button "Lines of coverage" at bounding box center [179, 56] width 84 height 15
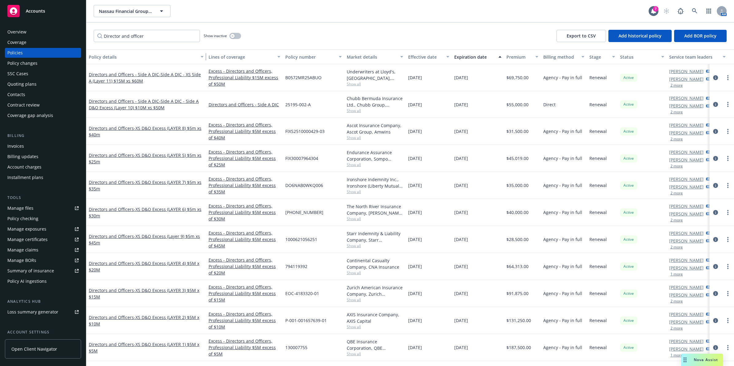
drag, startPoint x: 134, startPoint y: 56, endPoint x: 301, endPoint y: 56, distance: 166.6
click at [301, 56] on div "Policy details Lines of coverage Policy number Market details Effective date Ex…" at bounding box center [419, 56] width 667 height 15
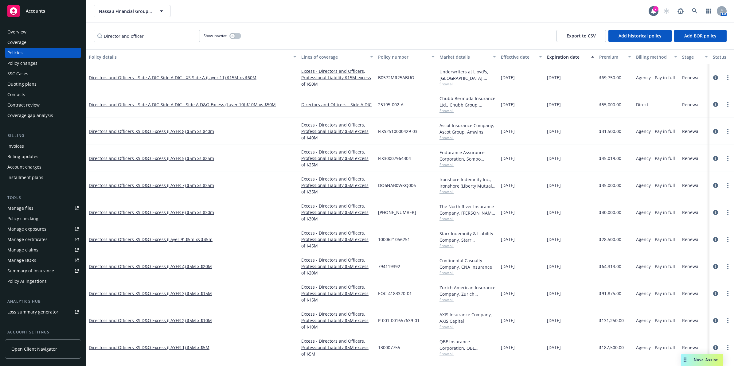
click at [113, 57] on div "Policy details" at bounding box center [189, 57] width 201 height 6
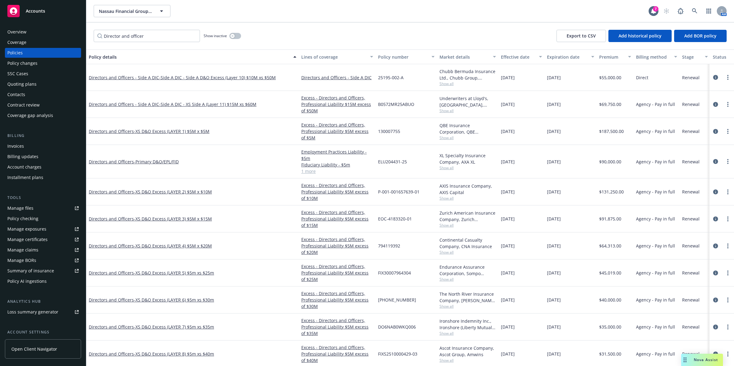
click at [110, 52] on button "Policy details" at bounding box center [192, 56] width 213 height 15
click at [110, 54] on div "Policy details" at bounding box center [189, 57] width 201 height 6
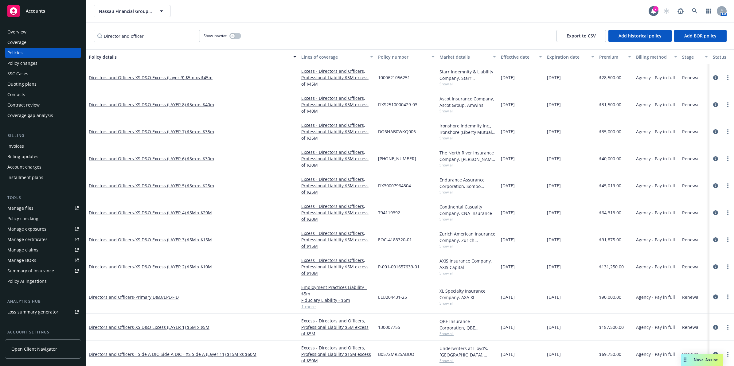
click at [110, 54] on div "Policy details" at bounding box center [189, 57] width 201 height 6
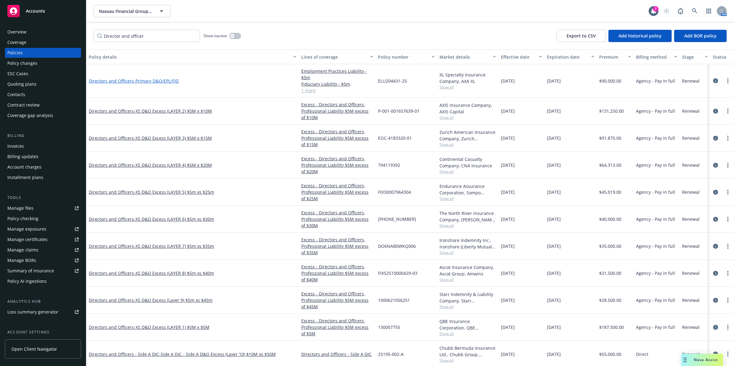
click at [137, 78] on span "- Primary D&O/EPL/FID" at bounding box center [156, 81] width 45 height 6
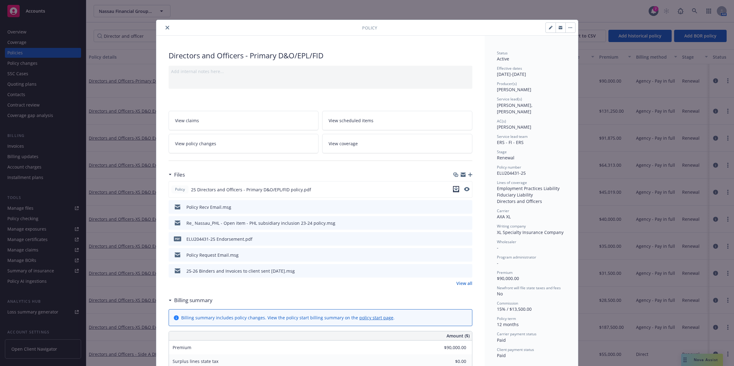
click at [454, 191] on icon "download file" at bounding box center [456, 189] width 5 height 5
click at [460, 282] on link "View all" at bounding box center [465, 283] width 16 height 6
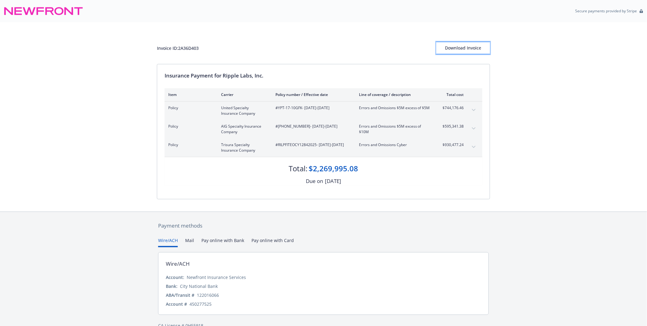
click at [463, 45] on div "Download Invoice" at bounding box center [464, 48] width 54 height 12
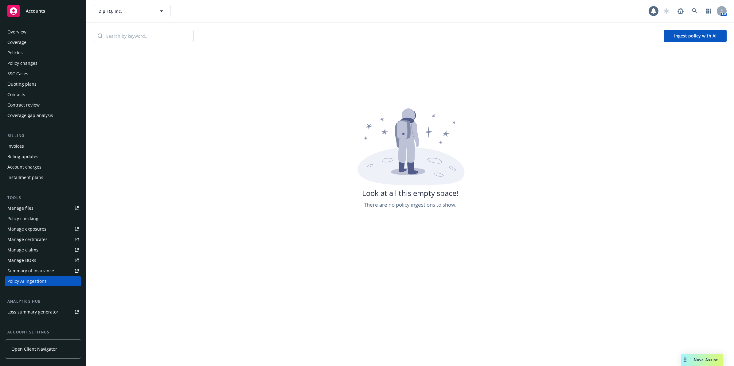
scroll to position [55, 0]
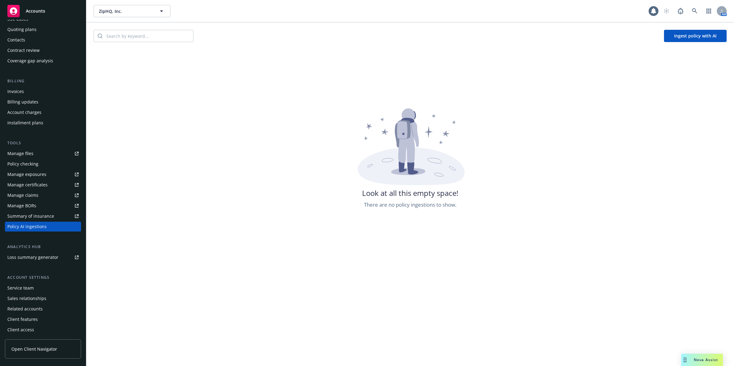
click at [55, 225] on div "Policy AI ingestions" at bounding box center [42, 227] width 71 height 10
click at [51, 227] on div "Policy AI ingestions" at bounding box center [42, 227] width 71 height 10
click at [50, 227] on div "Policy AI ingestions" at bounding box center [42, 227] width 71 height 10
drag, startPoint x: 50, startPoint y: 227, endPoint x: 531, endPoint y: 98, distance: 497.9
click at [51, 223] on div "Policy AI ingestions" at bounding box center [42, 227] width 71 height 10
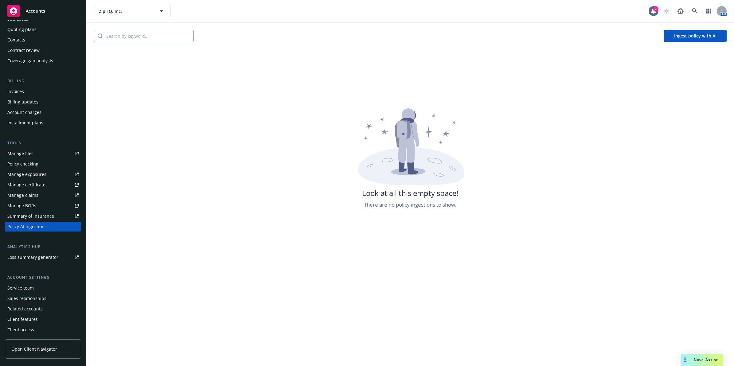
click at [130, 40] on input "search" at bounding box center [148, 36] width 91 height 12
click at [683, 37] on button "Ingest policy with AI" at bounding box center [695, 36] width 63 height 12
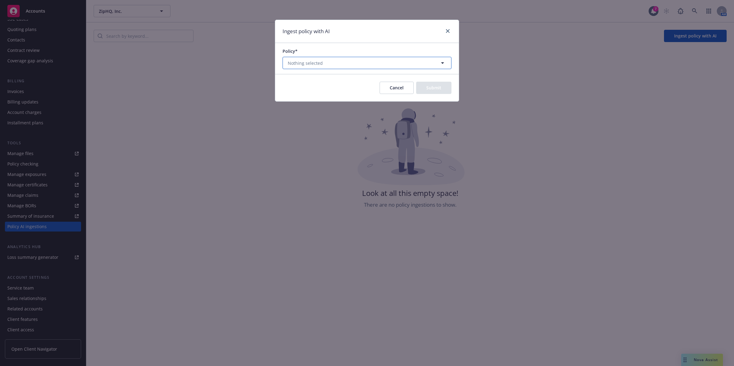
click at [353, 64] on button "Nothing selected" at bounding box center [367, 63] width 169 height 12
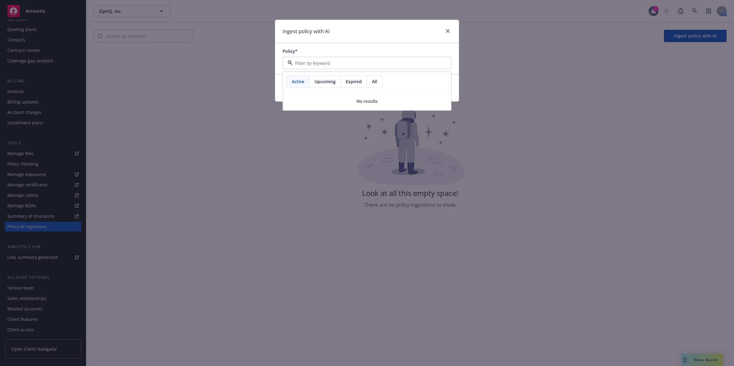
click at [320, 85] on span "Upcoming" at bounding box center [325, 81] width 21 height 6
click at [348, 82] on span "Expired" at bounding box center [354, 81] width 16 height 6
click at [375, 79] on span "All" at bounding box center [374, 81] width 5 height 6
paste input "CTX30095830900"
type input "CTX30095830900"
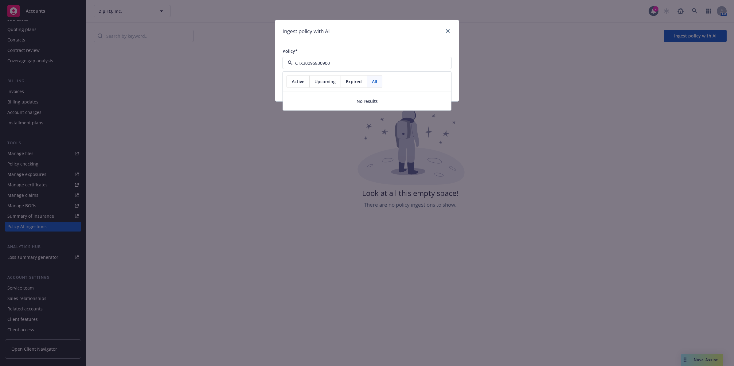
click at [394, 40] on div "Ingest policy with AI" at bounding box center [367, 31] width 184 height 23
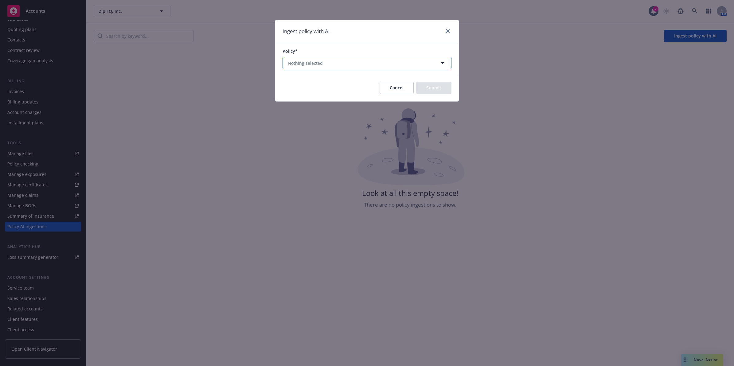
click at [297, 62] on span "Nothing selected" at bounding box center [305, 63] width 35 height 6
drag, startPoint x: 297, startPoint y: 62, endPoint x: 374, endPoint y: 47, distance: 78.9
click at [297, 62] on input at bounding box center [366, 63] width 146 height 6
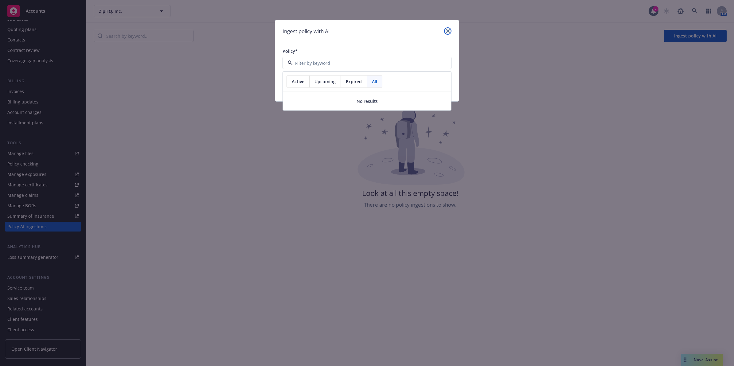
click at [446, 29] on link "close" at bounding box center [447, 30] width 7 height 7
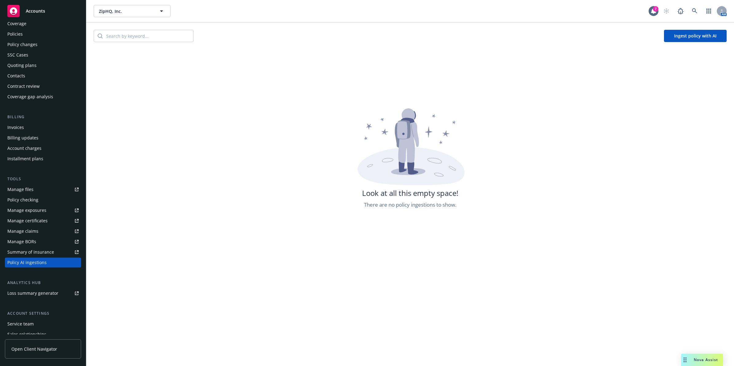
scroll to position [0, 0]
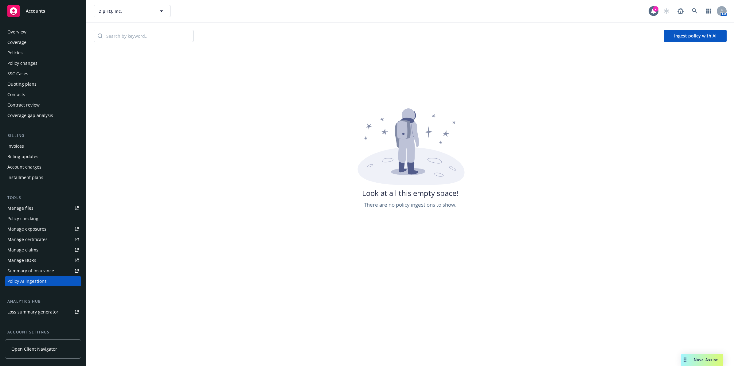
click at [31, 54] on div "Policies" at bounding box center [42, 53] width 71 height 10
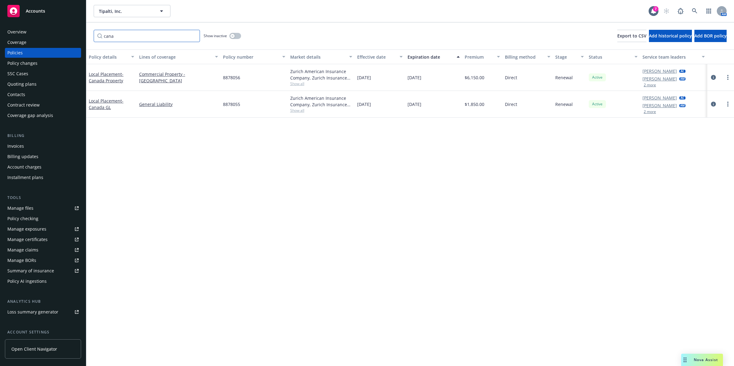
click at [192, 37] on input "cana" at bounding box center [147, 36] width 106 height 12
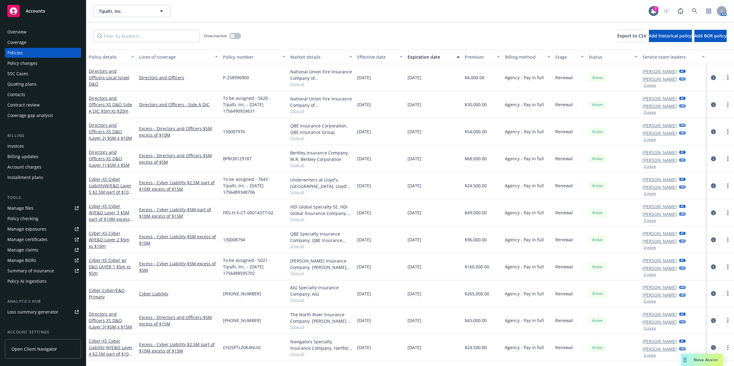
click at [17, 149] on div "Invoices" at bounding box center [15, 146] width 17 height 10
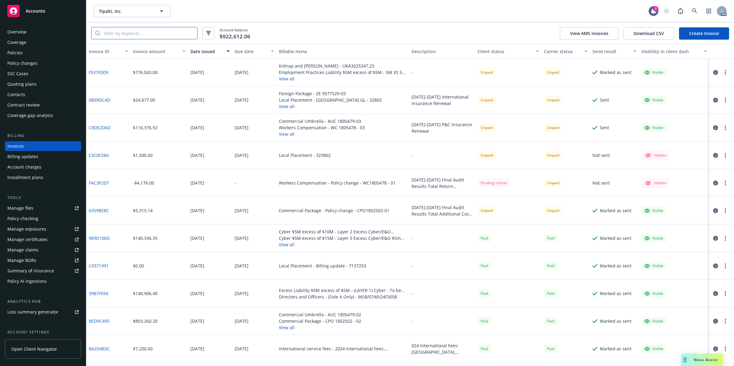
click at [129, 30] on input "search" at bounding box center [148, 33] width 97 height 12
paste input "0B99DC4D"
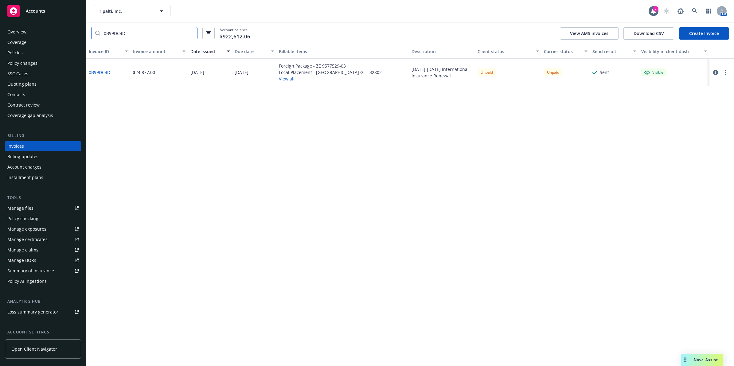
type input "0B99DC4D"
click at [283, 77] on button "View all" at bounding box center [330, 79] width 103 height 6
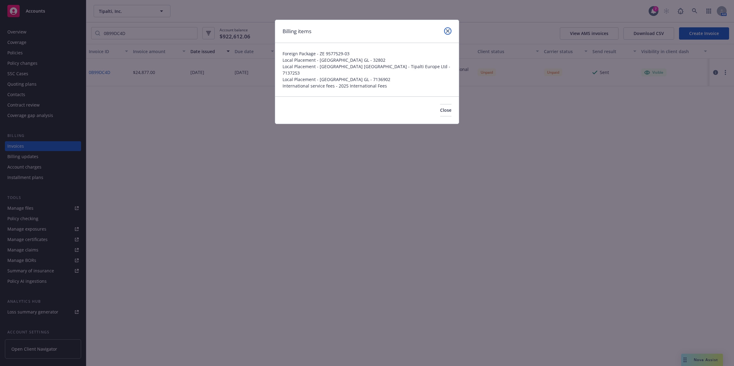
click at [449, 28] on link "close" at bounding box center [447, 30] width 7 height 7
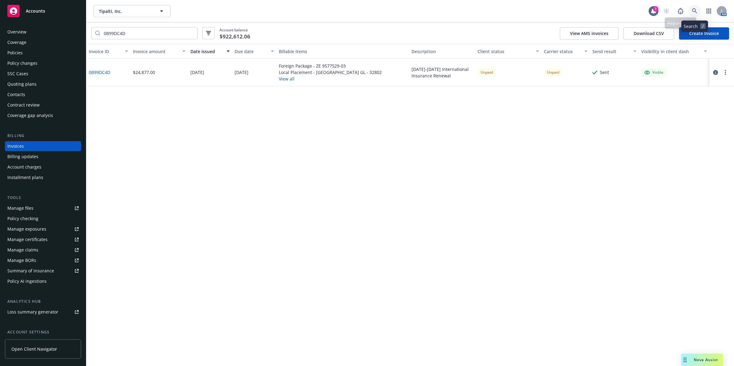
click at [692, 12] on link at bounding box center [695, 11] width 12 height 12
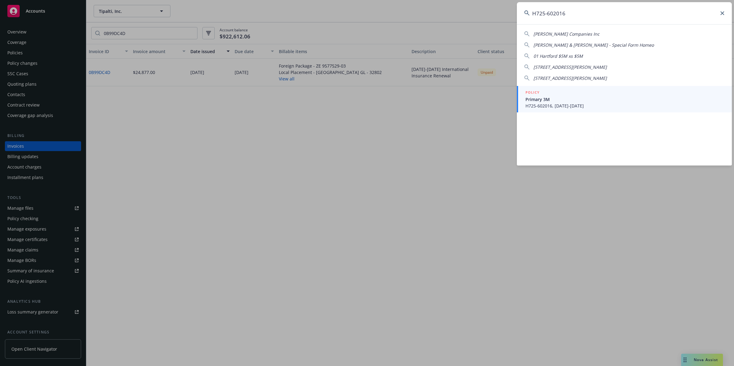
type input "H725-602016"
click at [555, 101] on span "Primary 3M" at bounding box center [625, 99] width 199 height 6
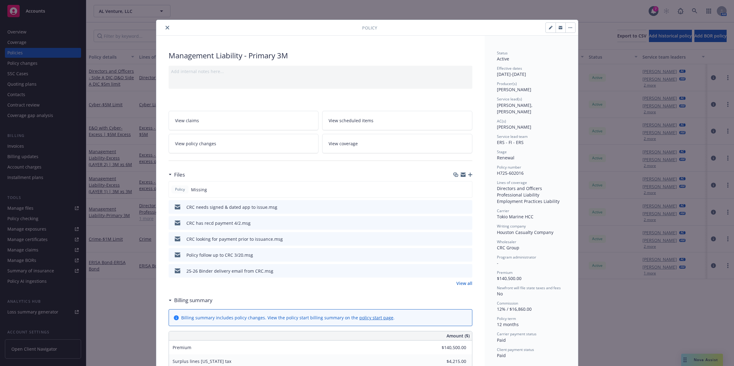
click at [469, 174] on icon "button" at bounding box center [470, 175] width 4 height 4
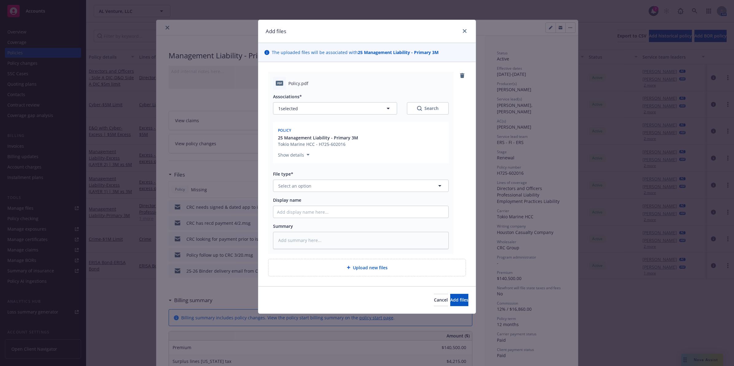
type textarea "x"
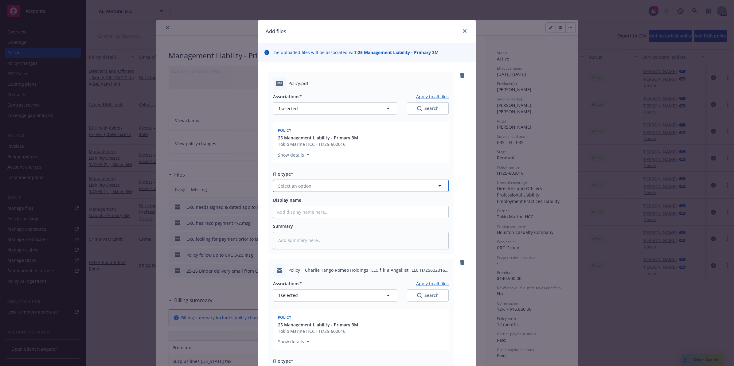
click at [305, 184] on span "Select an option" at bounding box center [294, 186] width 33 height 6
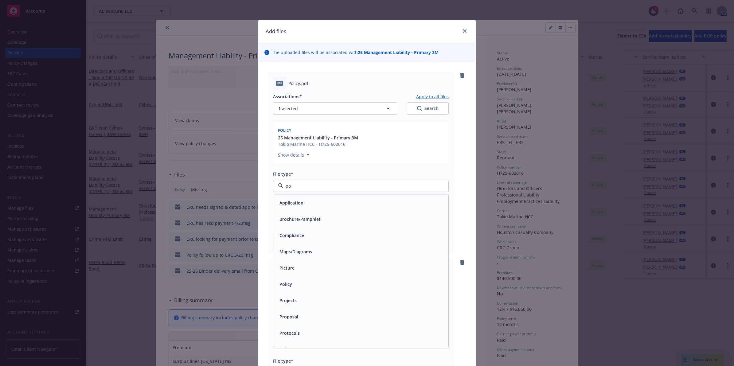
type input "pol"
drag, startPoint x: 292, startPoint y: 203, endPoint x: 297, endPoint y: 198, distance: 7.4
click at [293, 202] on div "Policy" at bounding box center [361, 203] width 168 height 9
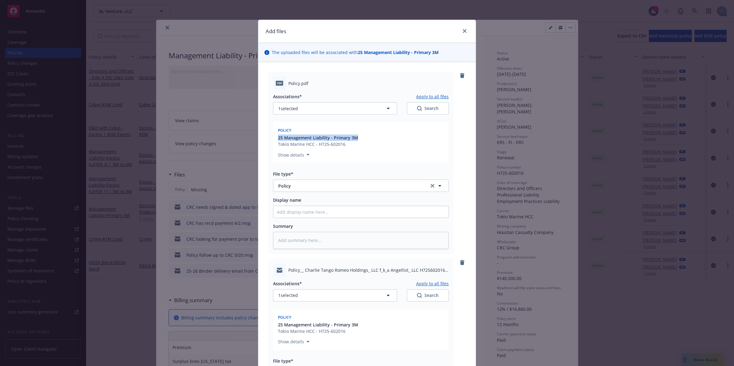
drag, startPoint x: 332, startPoint y: 137, endPoint x: 274, endPoint y: 137, distance: 58.4
click at [277, 137] on div "25 Management Liability - Primary 3M Tokio Marine HCC - H725-602016" at bounding box center [361, 141] width 168 height 13
copy span "25 Management Liability - Primary 3M"
click at [300, 210] on input "Display name" at bounding box center [360, 212] width 175 height 12
paste input "25 Management Liability - Primary 3M"
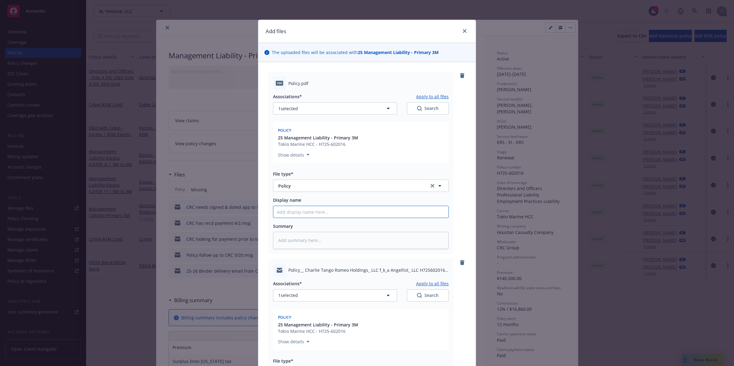
type textarea "x"
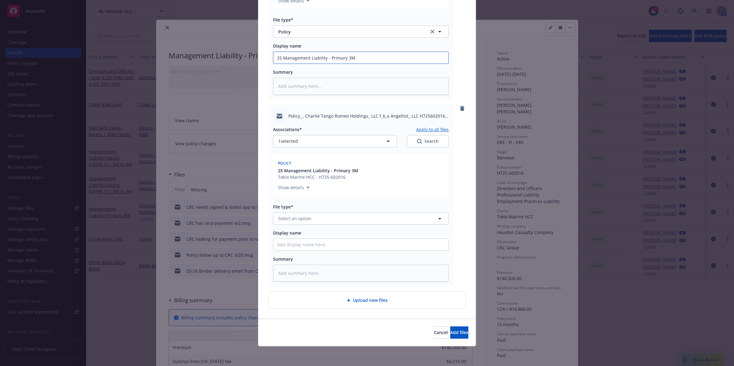
type input "25 Management Liability - Primary 3M"
click at [330, 217] on button "Select an option" at bounding box center [361, 219] width 176 height 12
type input "email"
click at [295, 240] on div "Email" at bounding box center [360, 235] width 175 height 16
click at [298, 245] on input "Display name" at bounding box center [360, 245] width 175 height 12
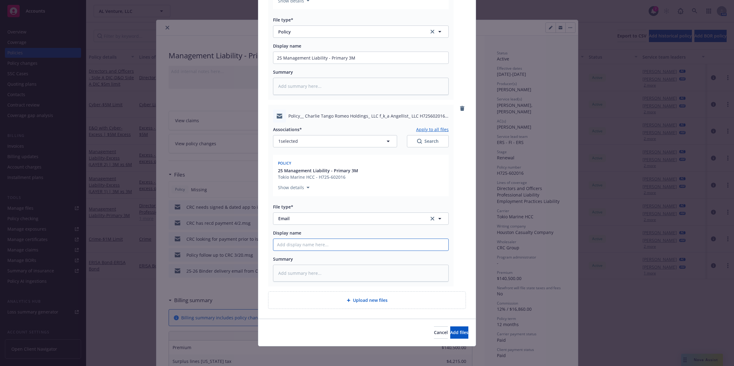
type textarea "x"
type input "P"
type textarea "x"
type input "Po"
type textarea "x"
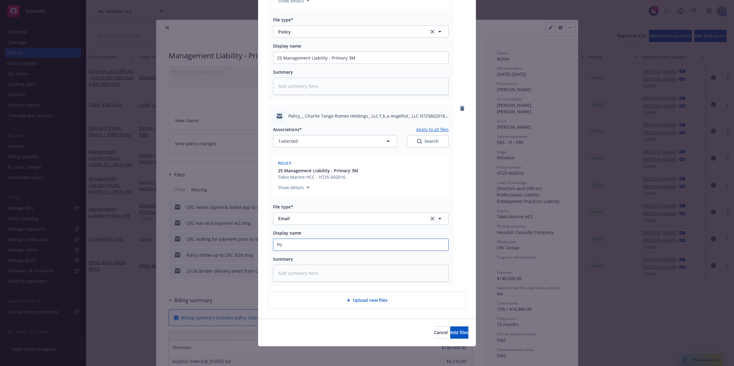
type input "Pol"
type textarea "x"
type input "Poli"
type textarea "x"
type input "Polic"
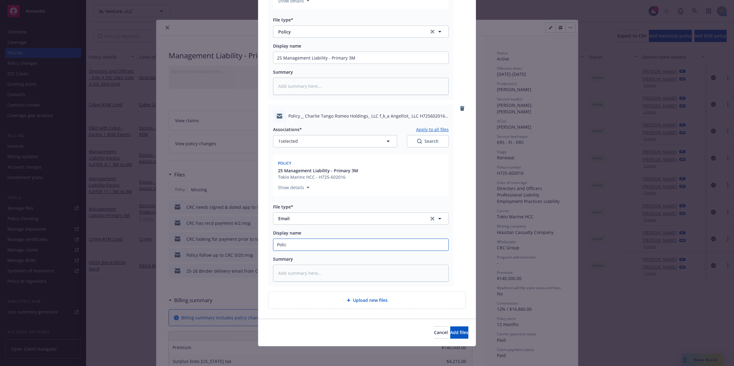
type textarea "x"
type input "Policy"
type textarea "x"
type input "Policy"
type textarea "x"
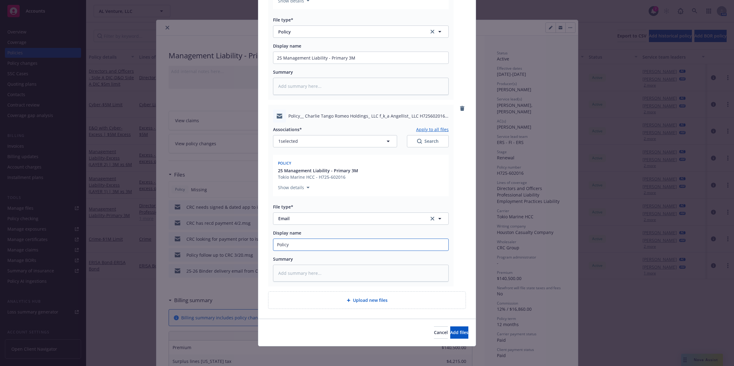
type input "Policy R"
type textarea "x"
type input "Policy Re"
type textarea "x"
type input "Policy Rec"
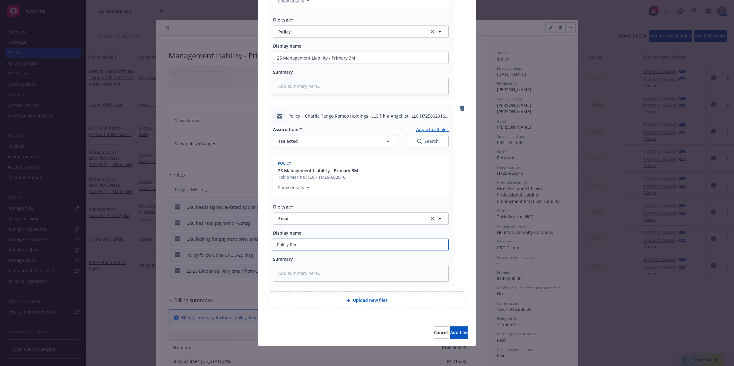
type textarea "x"
type input "Policy Recv"
type textarea "x"
type input "Policy Recv"
type textarea "x"
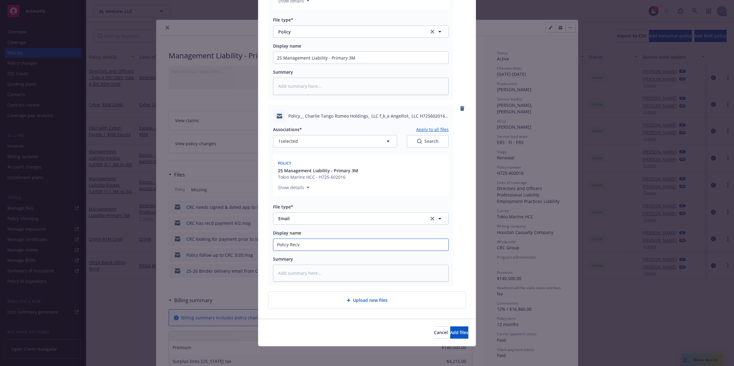
type input "Policy Recv e"
type textarea "x"
type input "Policy Recv em"
type textarea "x"
type input "Policy Recv ema"
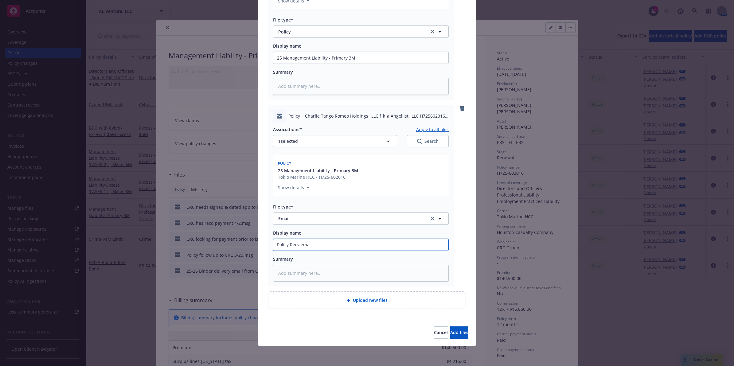
type textarea "x"
type input "Policy Recv emai"
type textarea "x"
type input "Policy Recv email"
click at [452, 332] on span "Add files" at bounding box center [460, 333] width 18 height 6
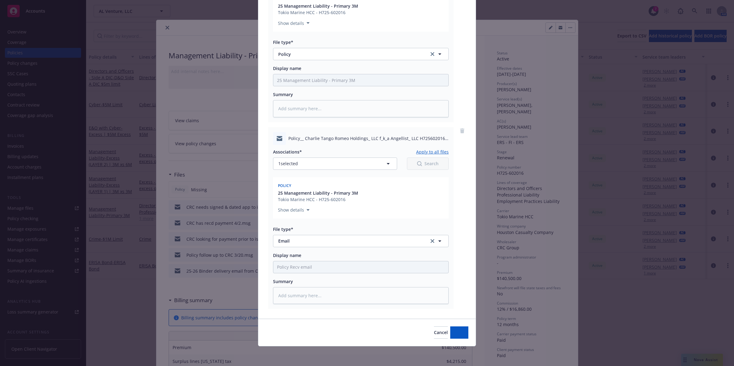
scroll to position [132, 0]
type textarea "x"
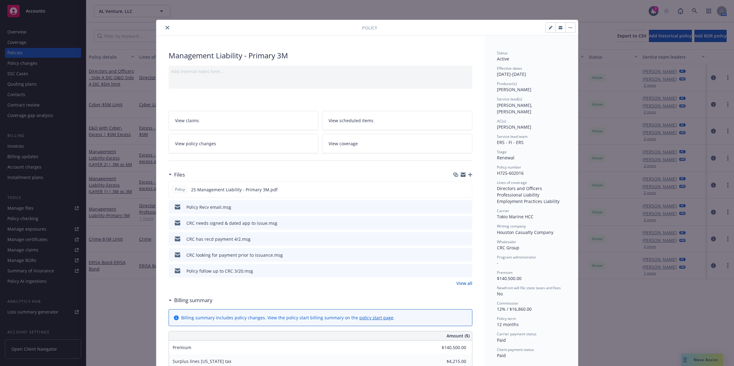
click at [166, 27] on icon "close" at bounding box center [168, 28] width 4 height 4
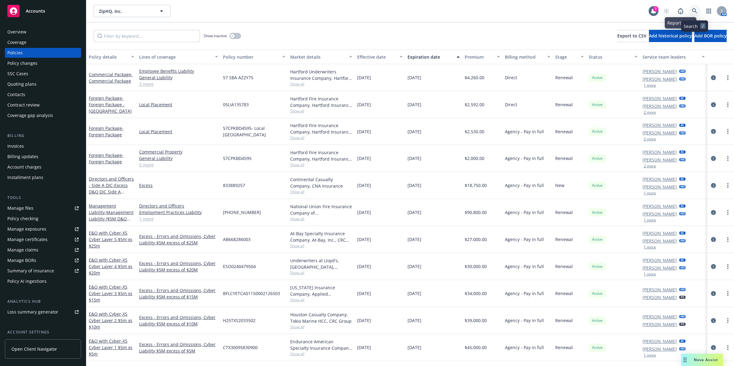
click at [691, 10] on link at bounding box center [695, 11] width 12 height 12
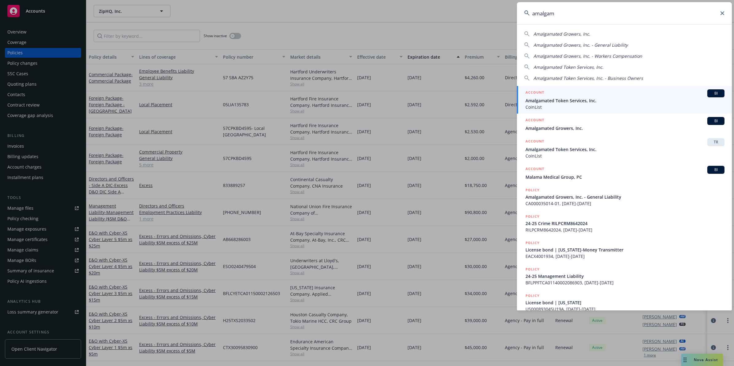
type input "amalgam"
click at [599, 104] on span "CoinList" at bounding box center [625, 107] width 199 height 6
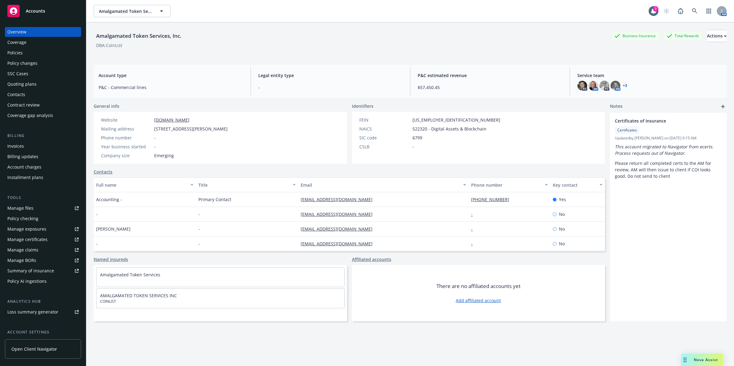
click at [12, 48] on div "Policies" at bounding box center [14, 53] width 15 height 10
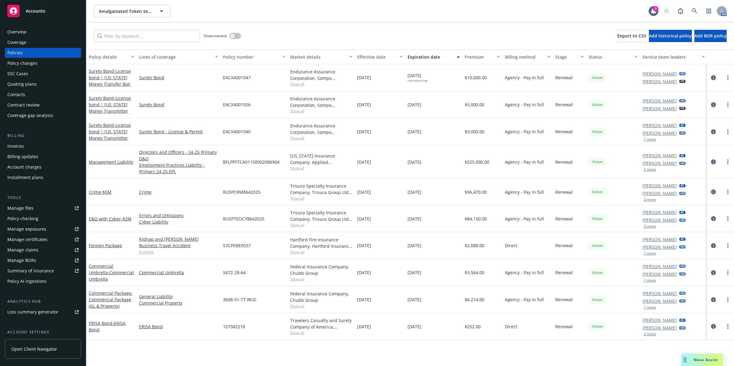
click at [29, 148] on div "Invoices" at bounding box center [42, 146] width 71 height 10
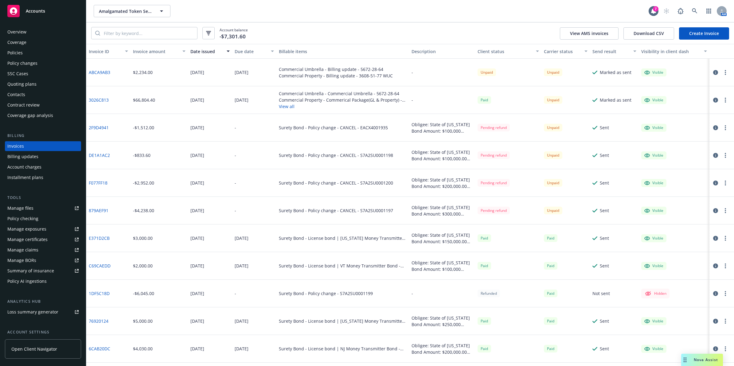
click at [705, 31] on body "Accounts Overview Coverage Policies Policy changes SSC Cases Quoting plans Cont…" at bounding box center [367, 183] width 734 height 366
click at [698, 33] on link "Create Invoice" at bounding box center [704, 33] width 50 height 12
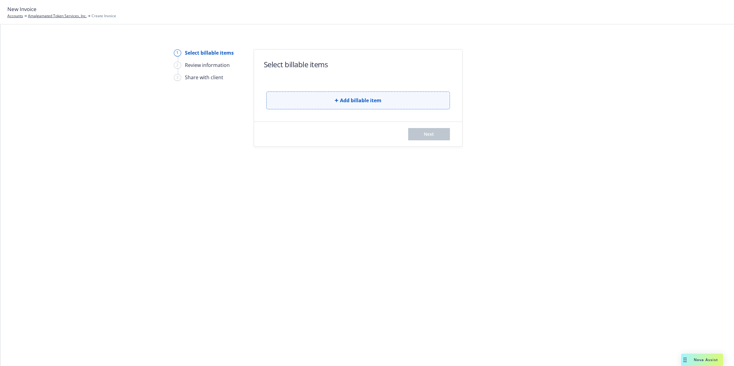
click at [326, 96] on button "Add billable item" at bounding box center [358, 101] width 184 height 18
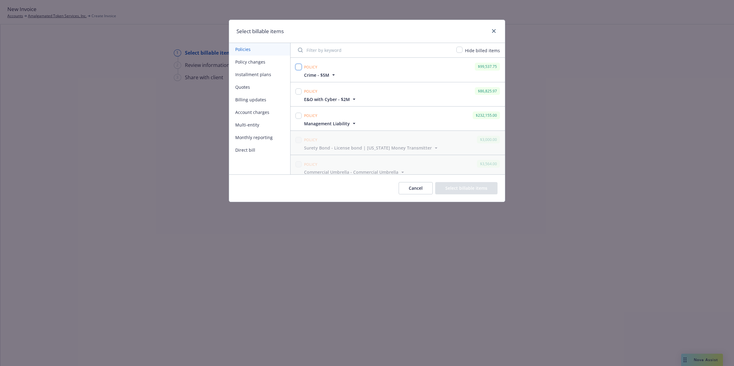
click at [298, 67] on input "checkbox" at bounding box center [299, 67] width 6 height 6
checkbox input "true"
click at [299, 93] on input "checkbox" at bounding box center [299, 92] width 6 height 6
checkbox input "true"
click at [298, 113] on input "checkbox" at bounding box center [299, 116] width 6 height 6
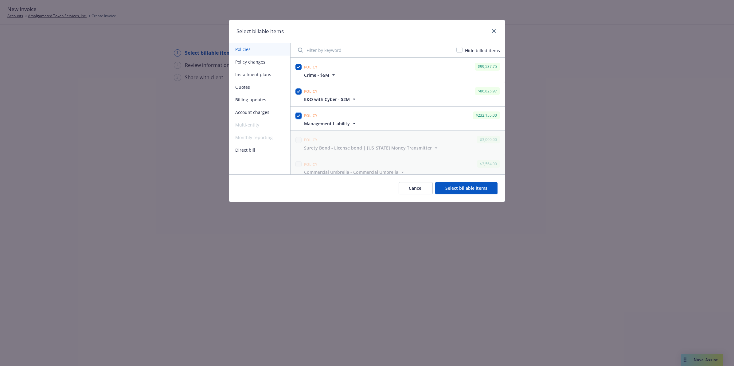
checkbox input "true"
click at [455, 186] on button "Select billable items" at bounding box center [466, 188] width 62 height 12
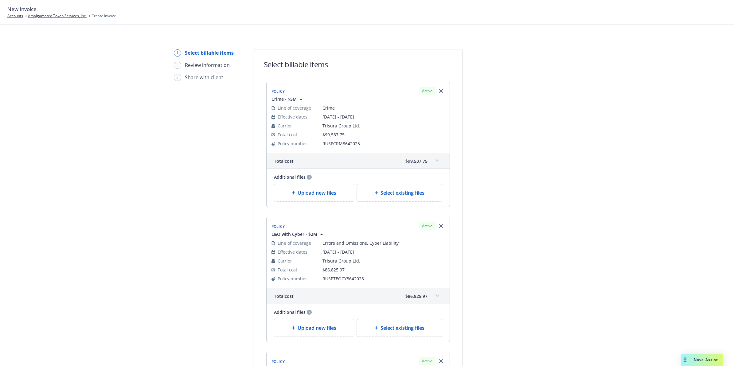
scroll to position [223, 0]
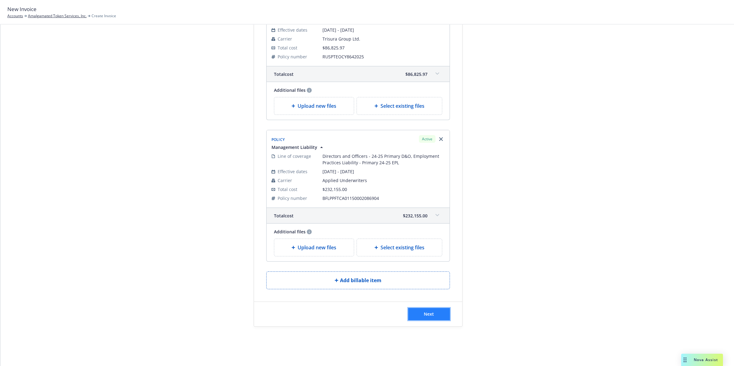
click at [424, 313] on span "Next" at bounding box center [429, 314] width 10 height 6
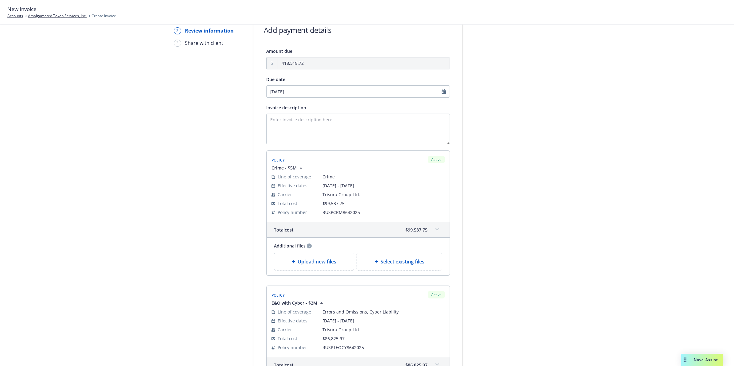
scroll to position [0, 0]
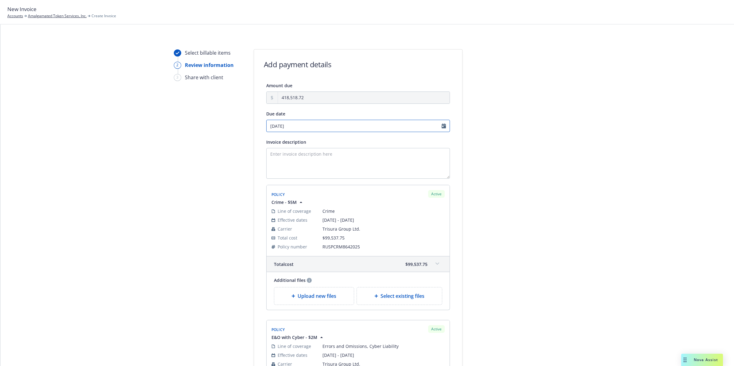
select select "October"
select select "2025"
click at [439, 127] on input "10/28/2025" at bounding box center [358, 126] width 184 height 12
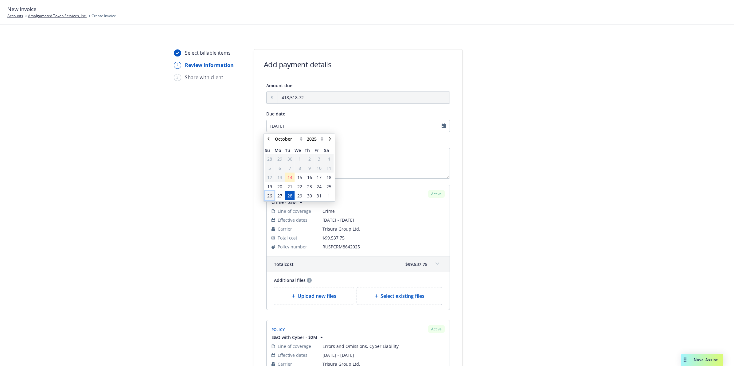
click at [266, 195] on span "26" at bounding box center [270, 196] width 8 height 8
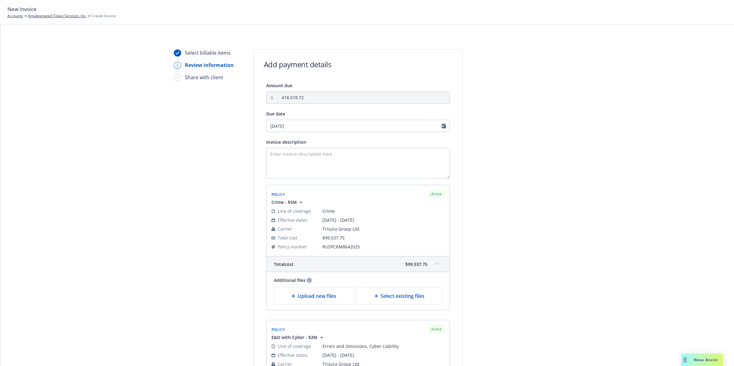
type input "10/26/2025"
click at [437, 265] on span at bounding box center [438, 264] width 10 height 10
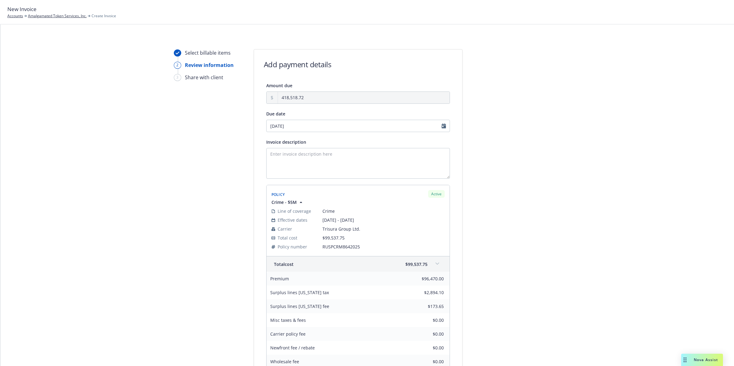
drag, startPoint x: 532, startPoint y: 228, endPoint x: 532, endPoint y: 234, distance: 6.2
click at [343, 247] on span "RUSPCRM8642025" at bounding box center [384, 247] width 122 height 6
click at [344, 246] on span "RUSPCRM8642025" at bounding box center [384, 247] width 122 height 6
copy span "RUSPCRM8642025"
drag, startPoint x: 594, startPoint y: 263, endPoint x: 586, endPoint y: 315, distance: 53.1
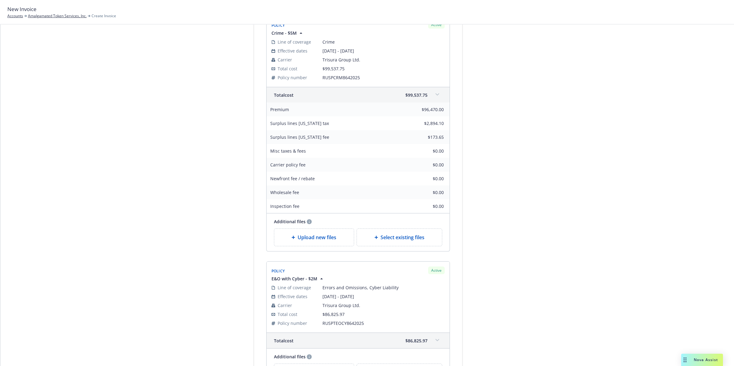
drag, startPoint x: 562, startPoint y: 185, endPoint x: 563, endPoint y: 237, distance: 52.0
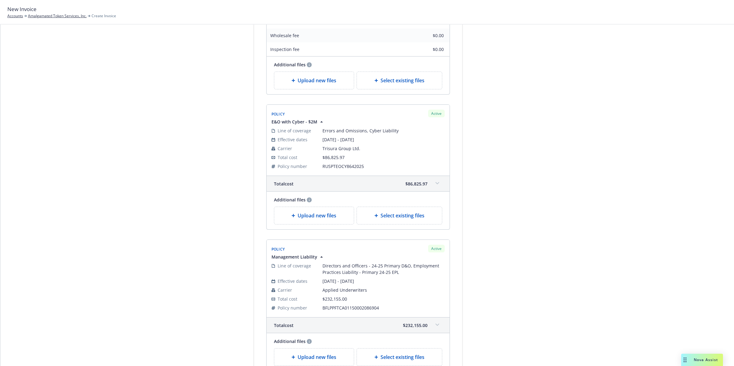
drag, startPoint x: 486, startPoint y: 87, endPoint x: 484, endPoint y: 138, distance: 51.4
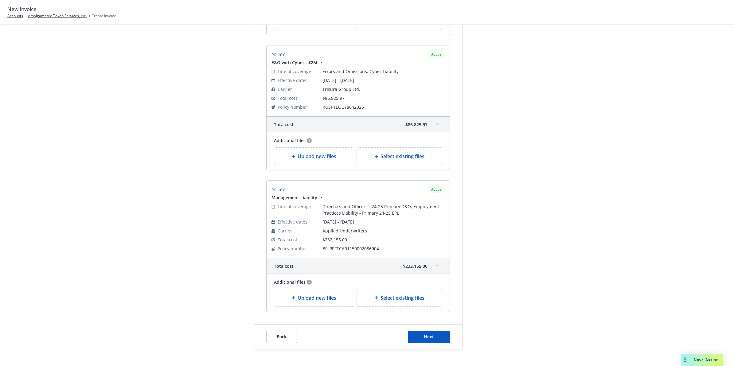
click at [436, 125] on icon at bounding box center [438, 124] width 4 height 2
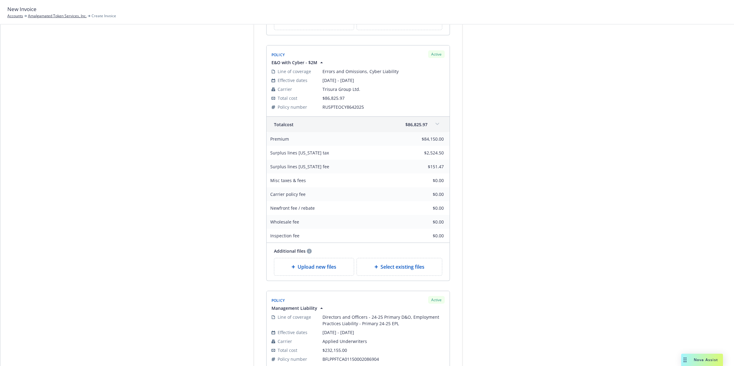
click at [337, 108] on span "RUSPTEOCY8642025" at bounding box center [384, 107] width 122 height 6
copy span "RUSPTEOCY8642025"
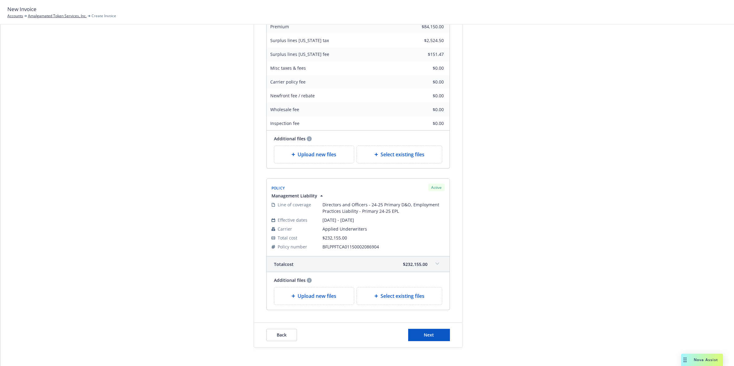
scroll to position [520, 0]
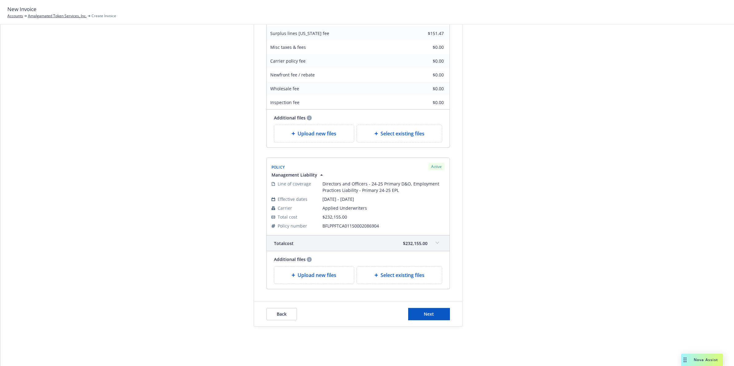
drag, startPoint x: 506, startPoint y: 164, endPoint x: 506, endPoint y: 211, distance: 47.0
click at [437, 243] on span at bounding box center [438, 243] width 10 height 10
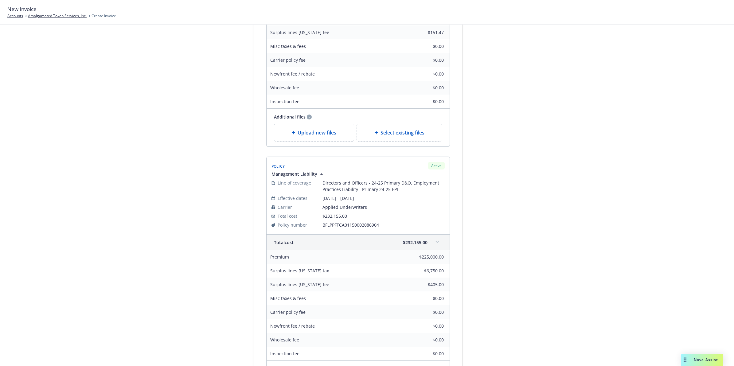
click at [331, 226] on span "BFLPPFTCA01150002086904" at bounding box center [384, 225] width 122 height 6
copy span "BFLPPFTCA01150002086904"
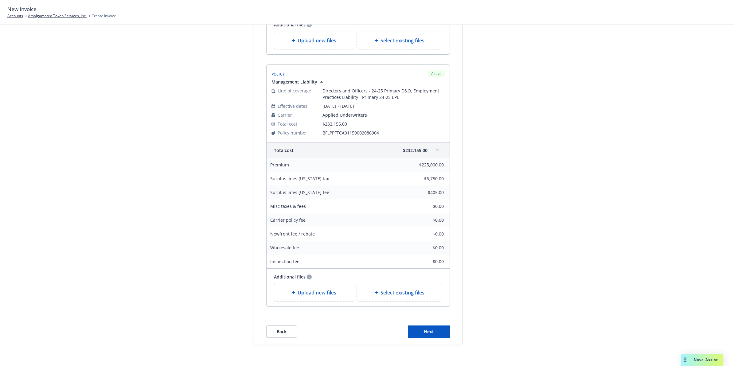
drag, startPoint x: 495, startPoint y: 179, endPoint x: 487, endPoint y: 207, distance: 29.9
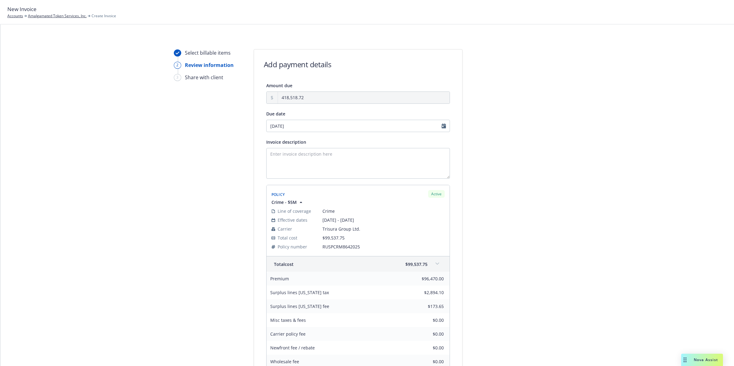
scroll to position [631, 0]
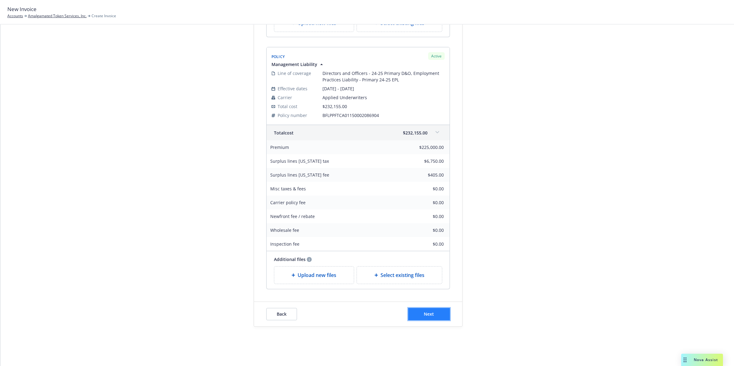
click at [439, 313] on button "Next" at bounding box center [429, 314] width 42 height 12
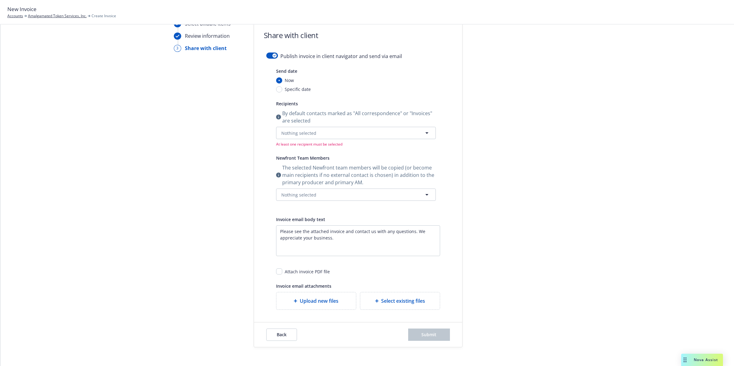
scroll to position [0, 0]
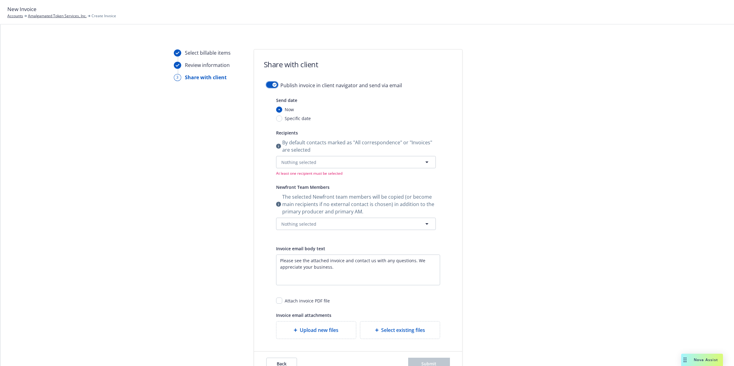
click at [266, 83] on button "button" at bounding box center [272, 85] width 12 height 6
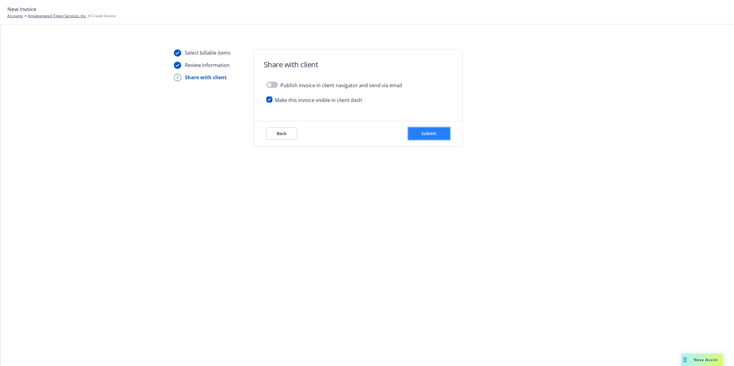
click at [441, 134] on button "Submit" at bounding box center [429, 134] width 42 height 12
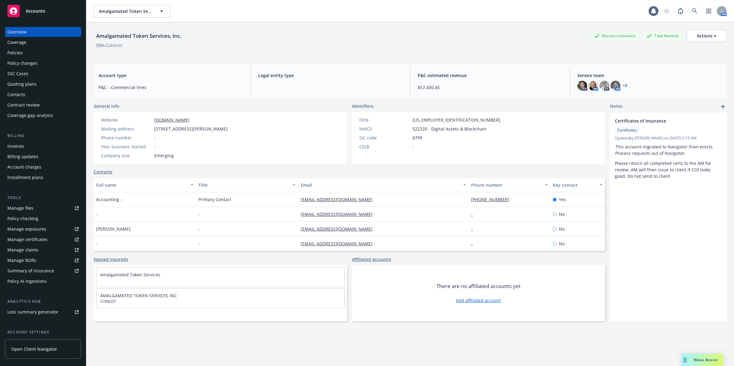
click at [35, 146] on div "Invoices" at bounding box center [42, 146] width 71 height 10
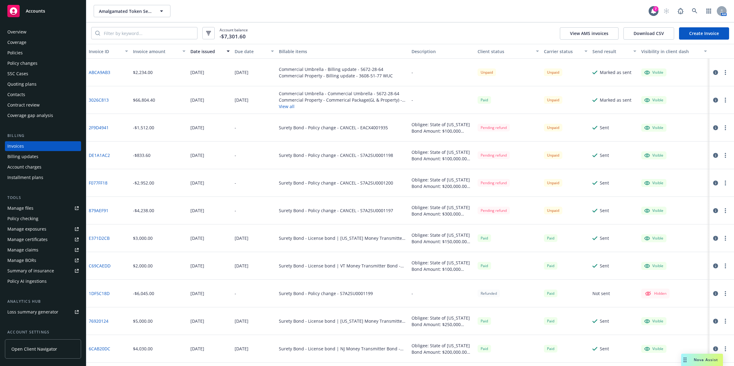
click at [37, 53] on div "Policies" at bounding box center [42, 53] width 71 height 10
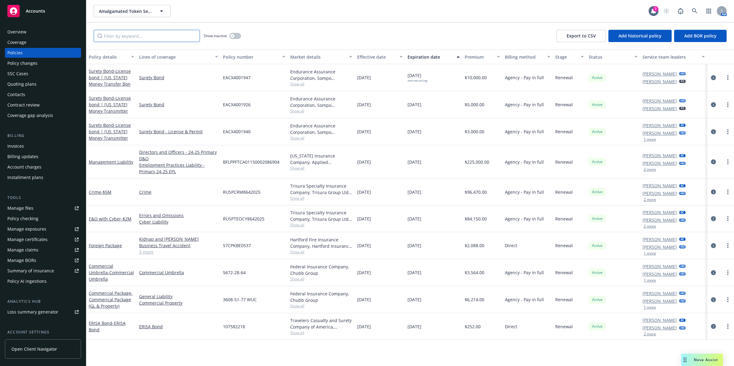
click at [146, 34] on input "Filter by keyword..." at bounding box center [147, 36] width 106 height 12
paste input "RUSPCRM8642025"
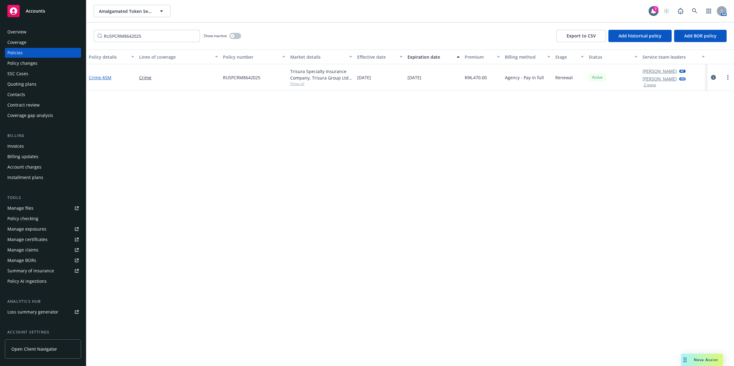
click at [106, 78] on span "- $5M" at bounding box center [106, 78] width 10 height 6
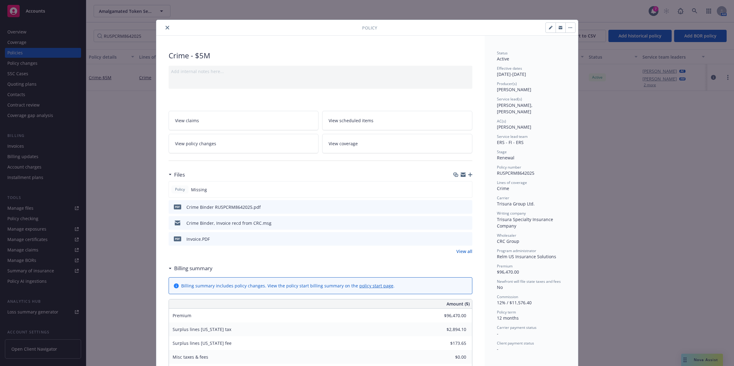
click at [465, 240] on icon "preview file" at bounding box center [467, 239] width 6 height 4
click at [164, 28] on button "close" at bounding box center [167, 27] width 7 height 7
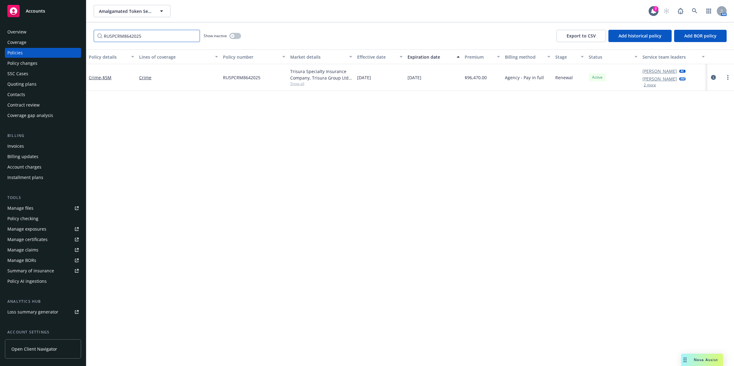
click at [132, 34] on input "RUSPCRM8642025" at bounding box center [147, 36] width 106 height 12
paste input "TEOCY"
click at [105, 77] on link "E&O with Cyber - $2M" at bounding box center [110, 78] width 43 height 6
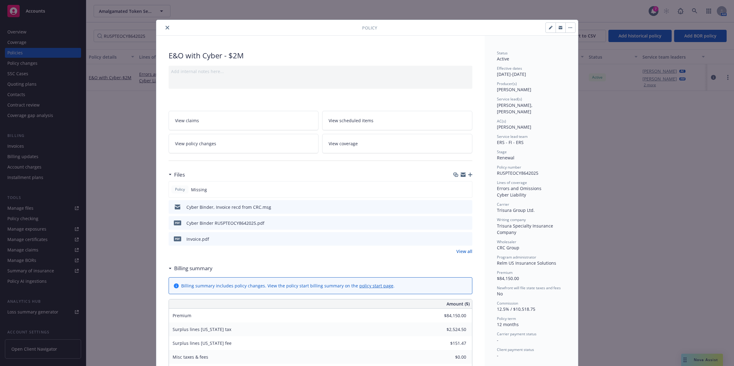
click at [466, 239] on icon "preview file" at bounding box center [467, 239] width 6 height 4
click at [164, 28] on button "close" at bounding box center [167, 27] width 7 height 7
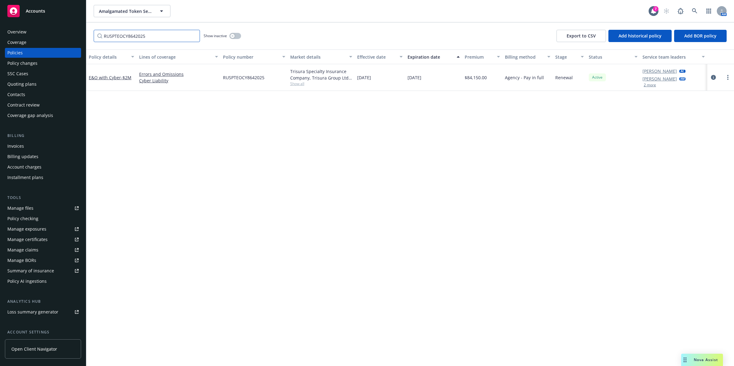
click at [130, 41] on input "RUSPTEOCY8642025" at bounding box center [147, 36] width 106 height 12
click at [130, 40] on input "RUSPTEOCY8642025" at bounding box center [147, 36] width 106 height 12
paste input "BFLPPFTCA01150002086904"
type input "BFLPPFTCA01150002086904"
click at [108, 80] on link "Management Liability" at bounding box center [111, 81] width 45 height 6
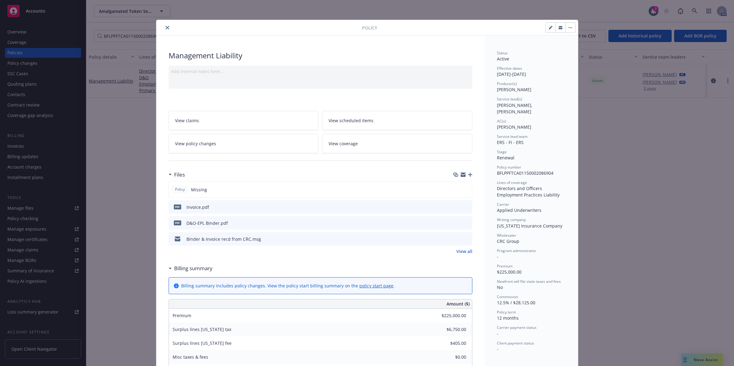
drag, startPoint x: 396, startPoint y: 115, endPoint x: 397, endPoint y: 144, distance: 29.8
click at [464, 207] on icon "preview file" at bounding box center [467, 207] width 6 height 4
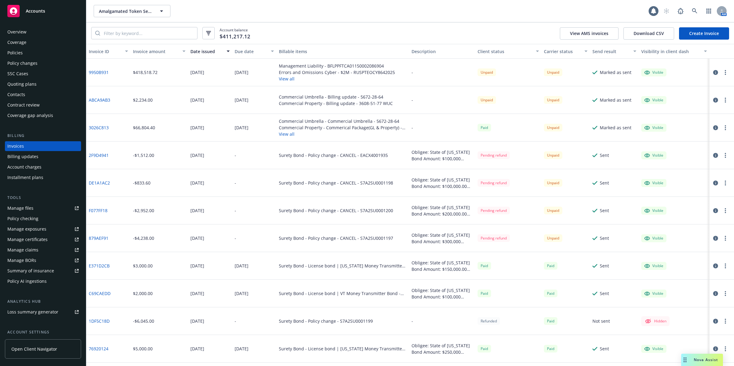
click at [100, 71] on link "9950B931" at bounding box center [99, 72] width 20 height 6
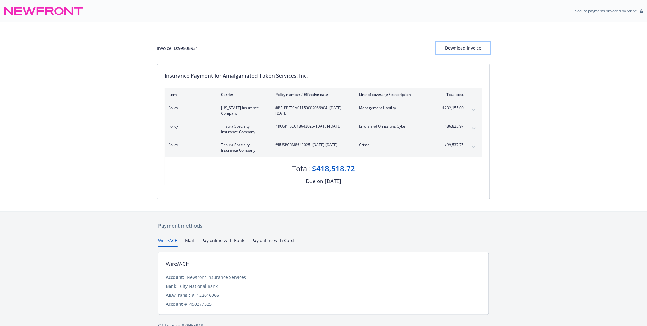
click at [458, 49] on div "Download Invoice" at bounding box center [464, 48] width 54 height 12
